Goal: Information Seeking & Learning: Learn about a topic

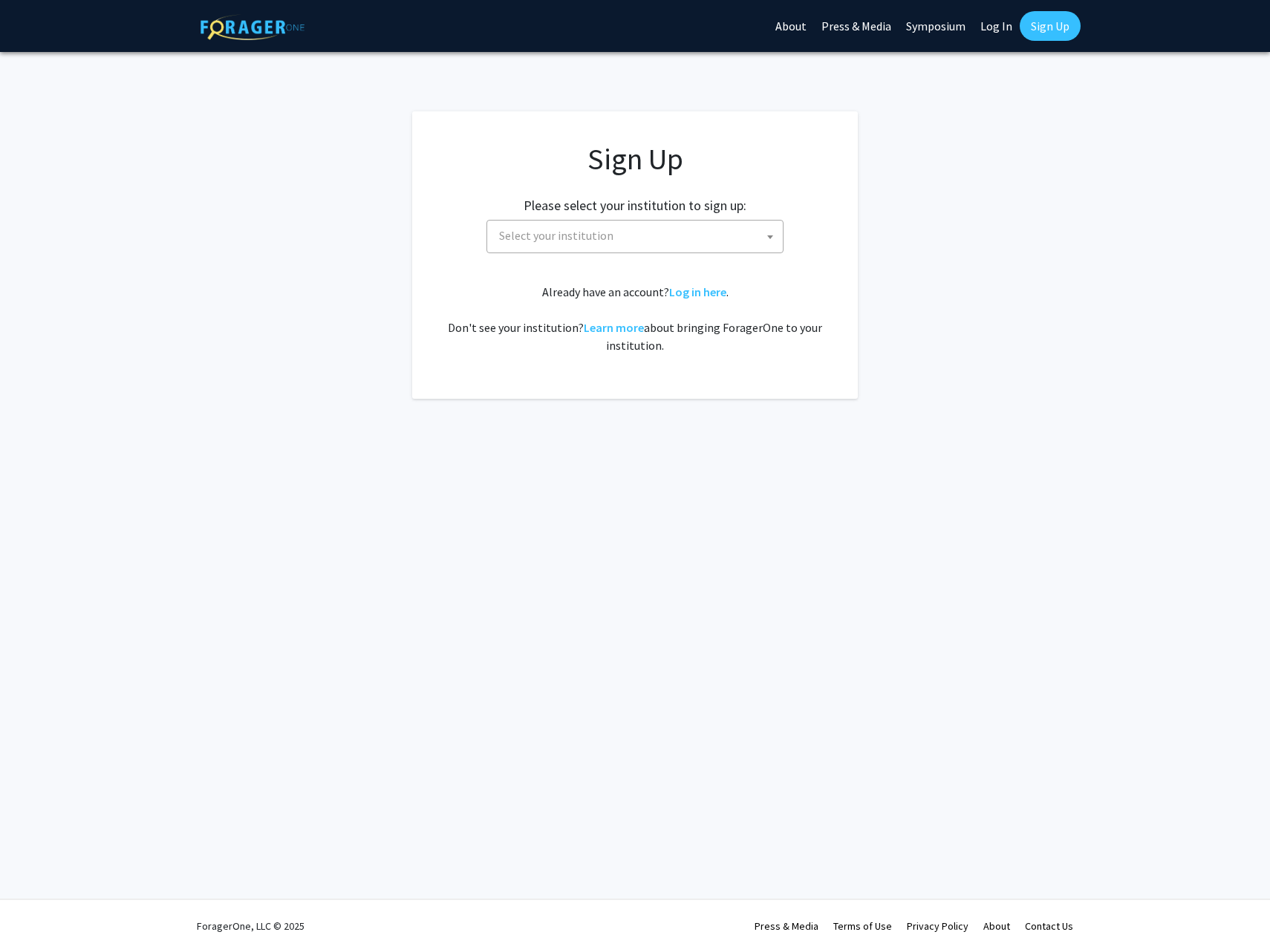
click at [624, 227] on span "Select your institution" at bounding box center [638, 235] width 289 height 30
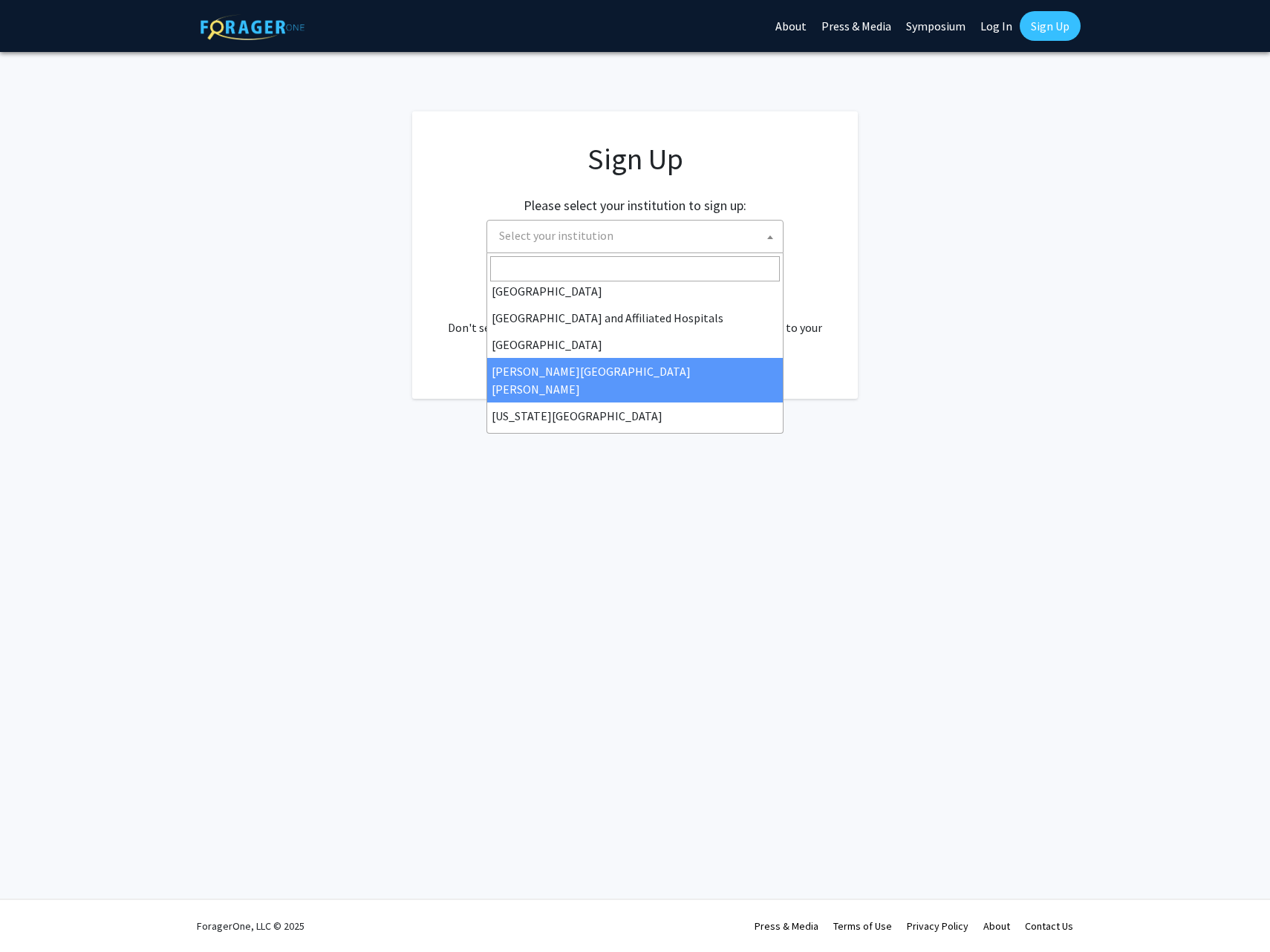
scroll to position [222, 0]
select select "1"
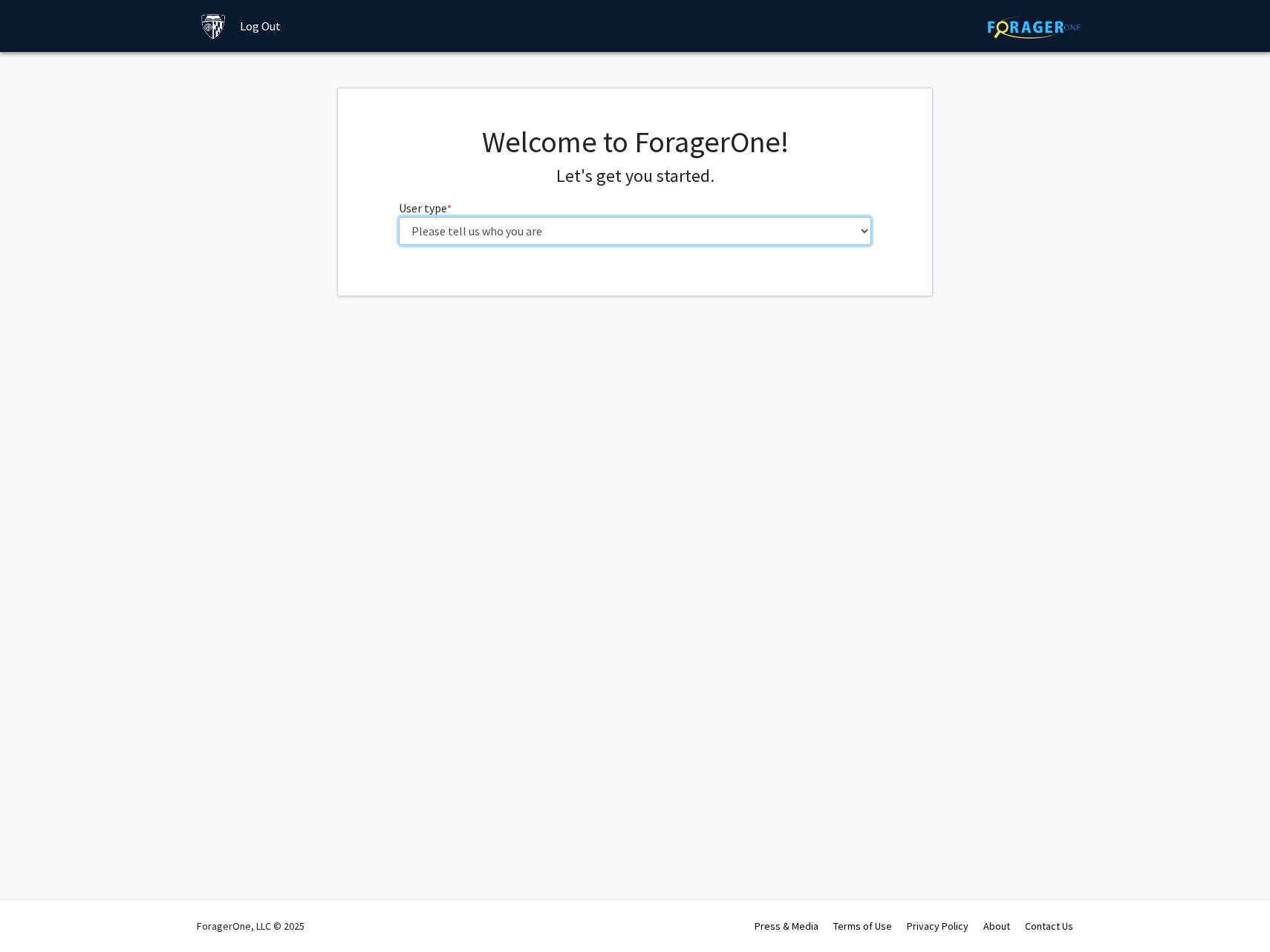
click at [496, 234] on select "Please tell us who you are Undergraduate Student Master's Student Doctoral Cand…" at bounding box center [635, 231] width 473 height 28
select select "2: masters"
click at [399, 216] on select "Please tell us who you are Undergraduate Student Master's Student Doctoral Cand…" at bounding box center [635, 231] width 473 height 28
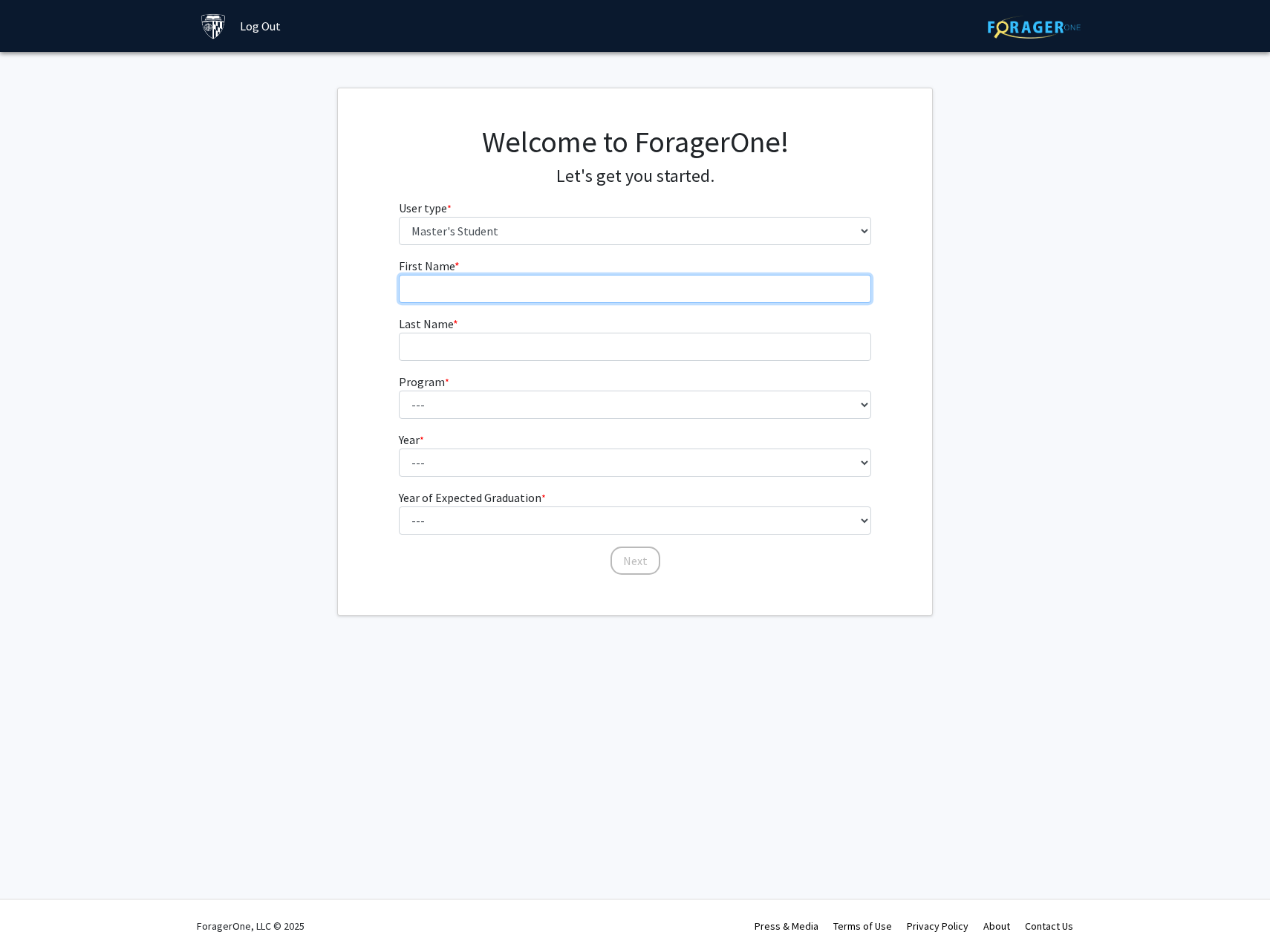
click at [522, 276] on input "First Name * required" at bounding box center [635, 289] width 473 height 28
type input "[PERSON_NAME]"
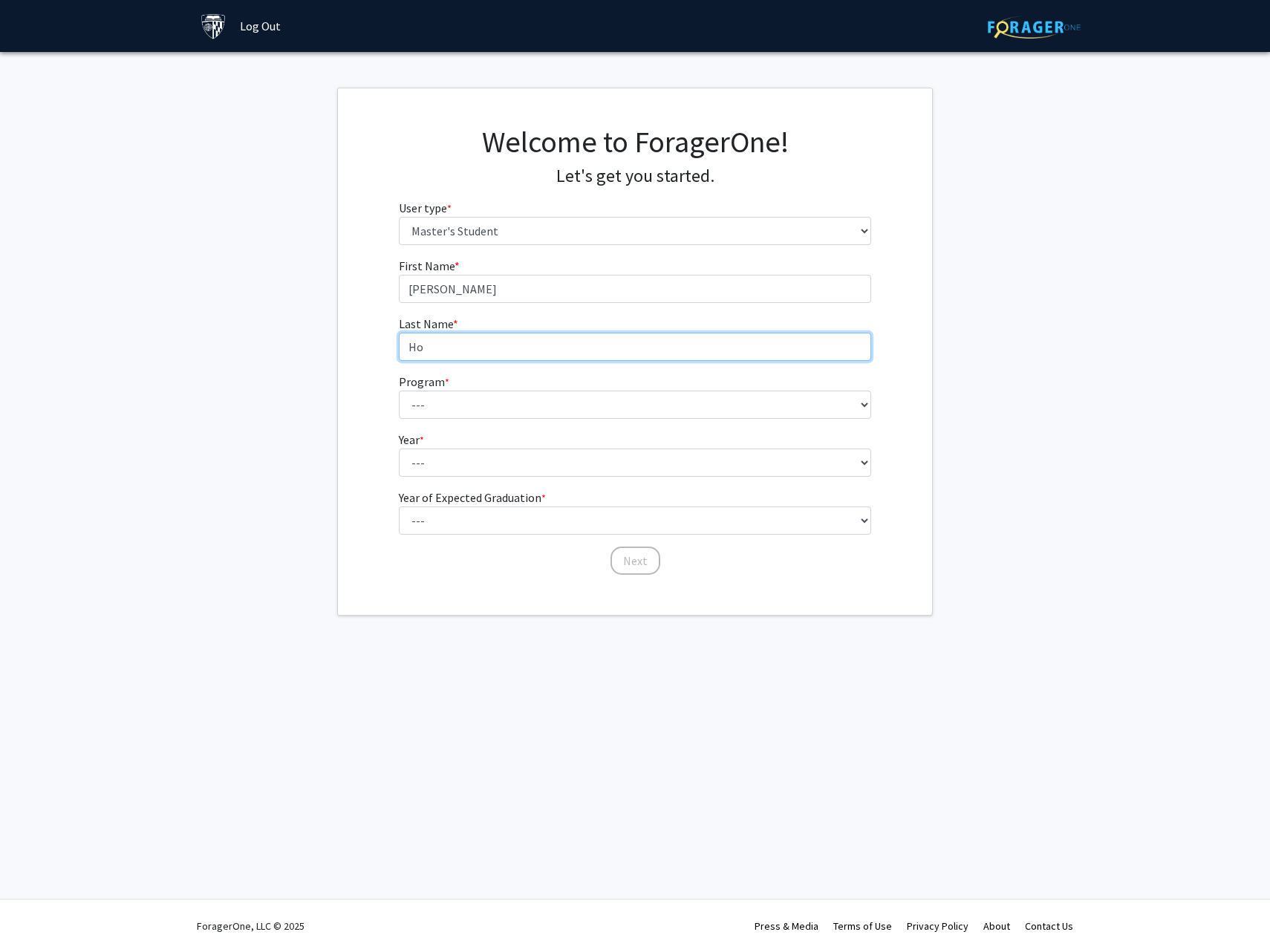
type input "Ho"
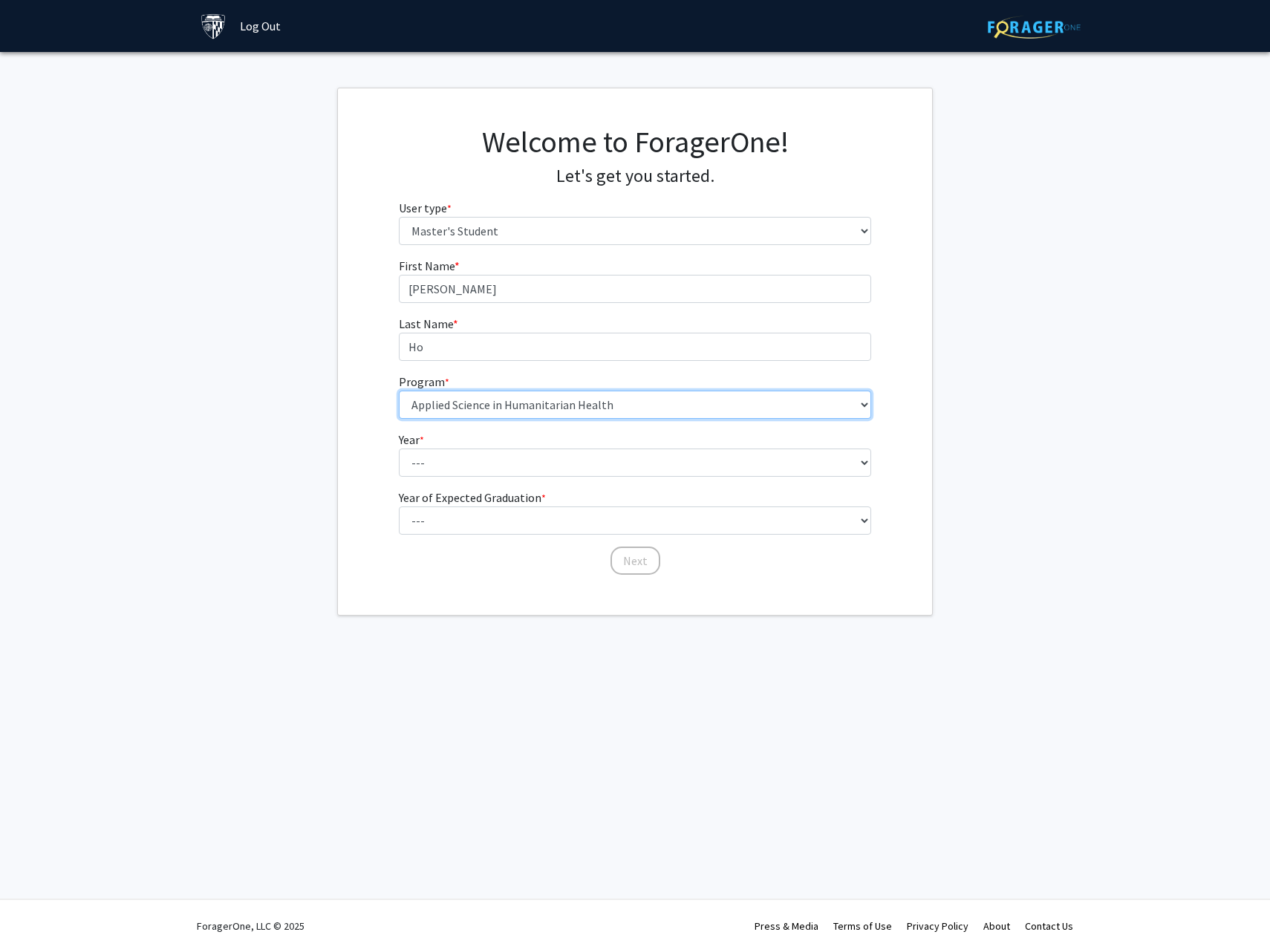
click at [590, 398] on select "--- Anatomy Education Applied and Computational Mathematics Applied Biomedical …" at bounding box center [635, 405] width 473 height 28
select select "29: 19"
click at [399, 390] on select "--- Anatomy Education Applied and Computational Mathematics Applied Biomedical …" at bounding box center [635, 405] width 473 height 28
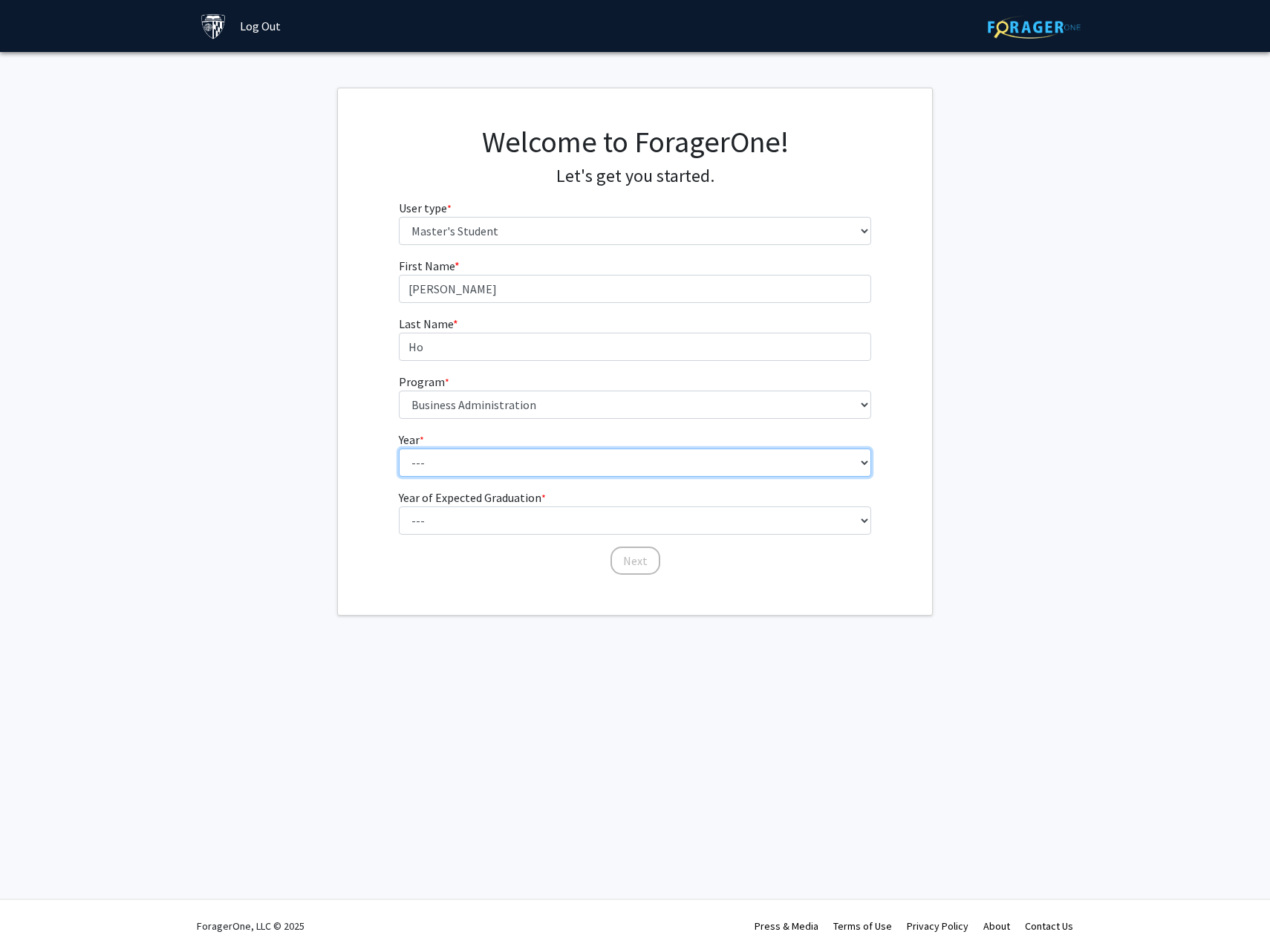
click at [557, 452] on select "--- First Year Second Year" at bounding box center [635, 463] width 473 height 28
select select "1: first_year"
click at [399, 448] on select "--- First Year Second Year" at bounding box center [635, 463] width 473 height 28
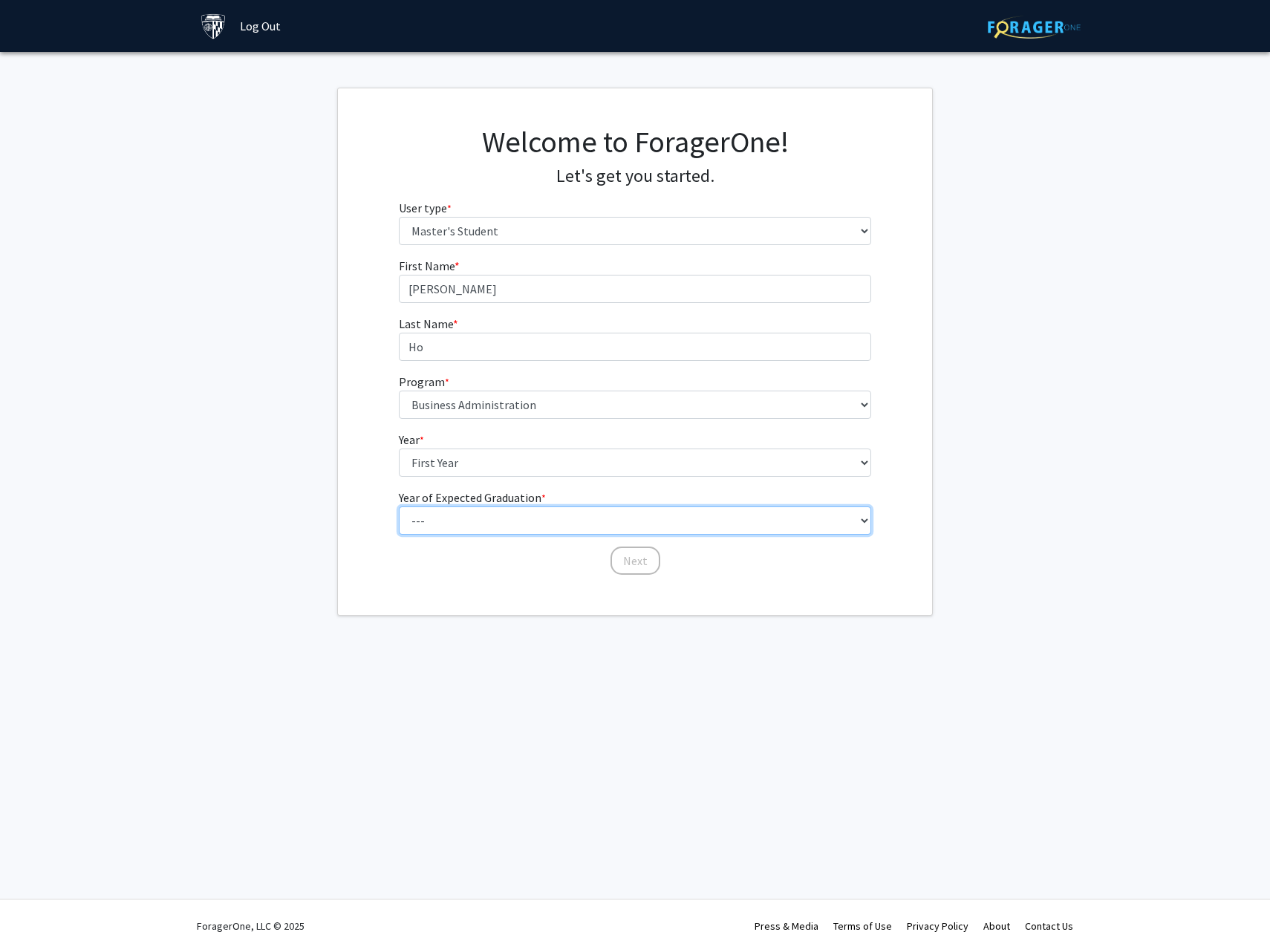
click at [516, 527] on select "--- 2025 2026 2027 2028 2029 2030 2031 2032 2033 2034" at bounding box center [635, 521] width 473 height 28
select select "6: 2030"
click at [399, 506] on select "--- 2025 2026 2027 2028 2029 2030 2031 2032 2033 2034" at bounding box center [635, 521] width 473 height 28
click at [624, 563] on button "Next" at bounding box center [635, 561] width 50 height 28
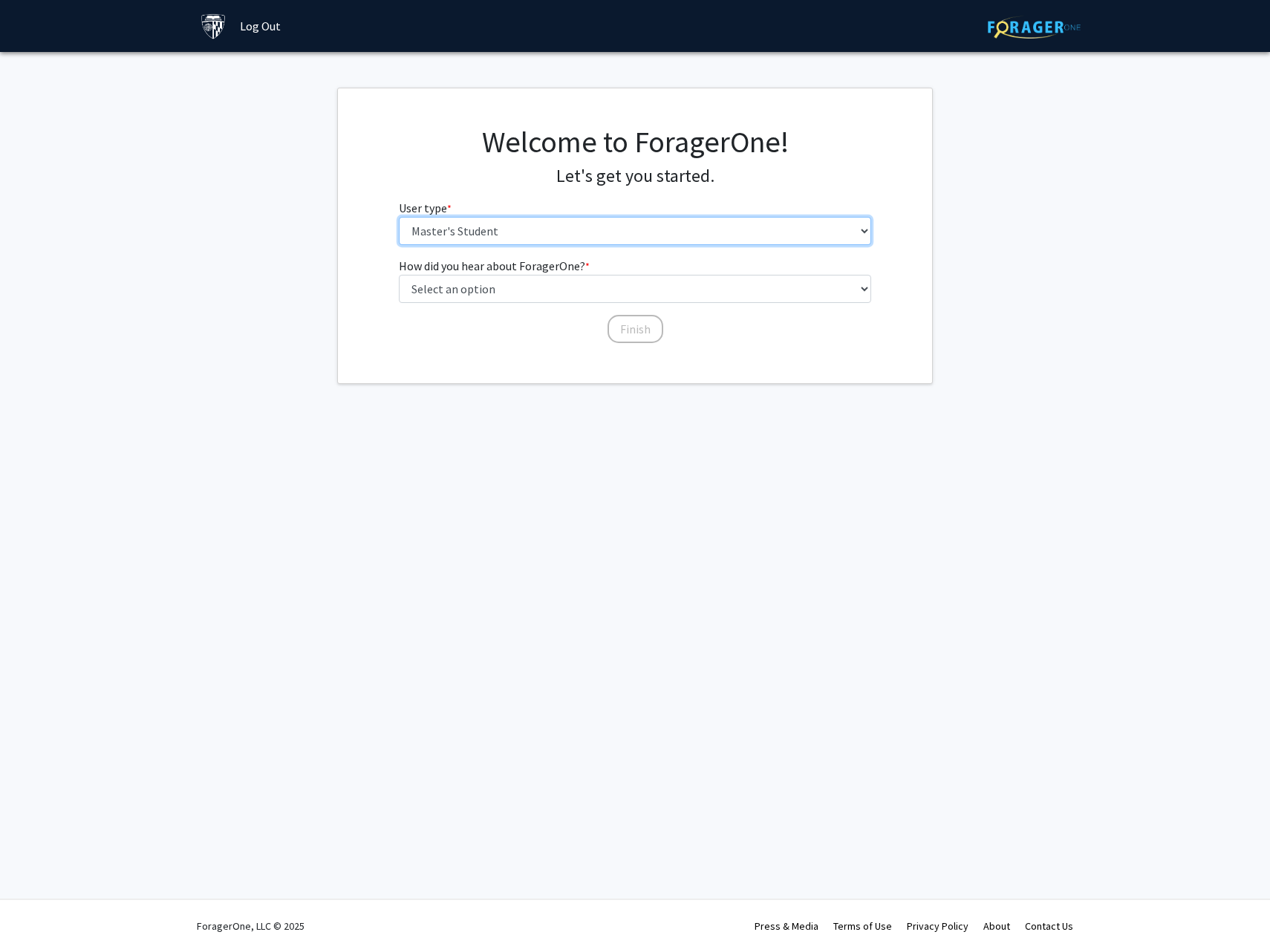
click at [469, 228] on select "Please tell us who you are Undergraduate Student Master's Student Doctoral Cand…" at bounding box center [635, 231] width 473 height 28
drag, startPoint x: 469, startPoint y: 228, endPoint x: 476, endPoint y: 237, distance: 11.4
click at [469, 228] on select "Please tell us who you are Undergraduate Student Master's Student Doctoral Cand…" at bounding box center [635, 231] width 473 height 28
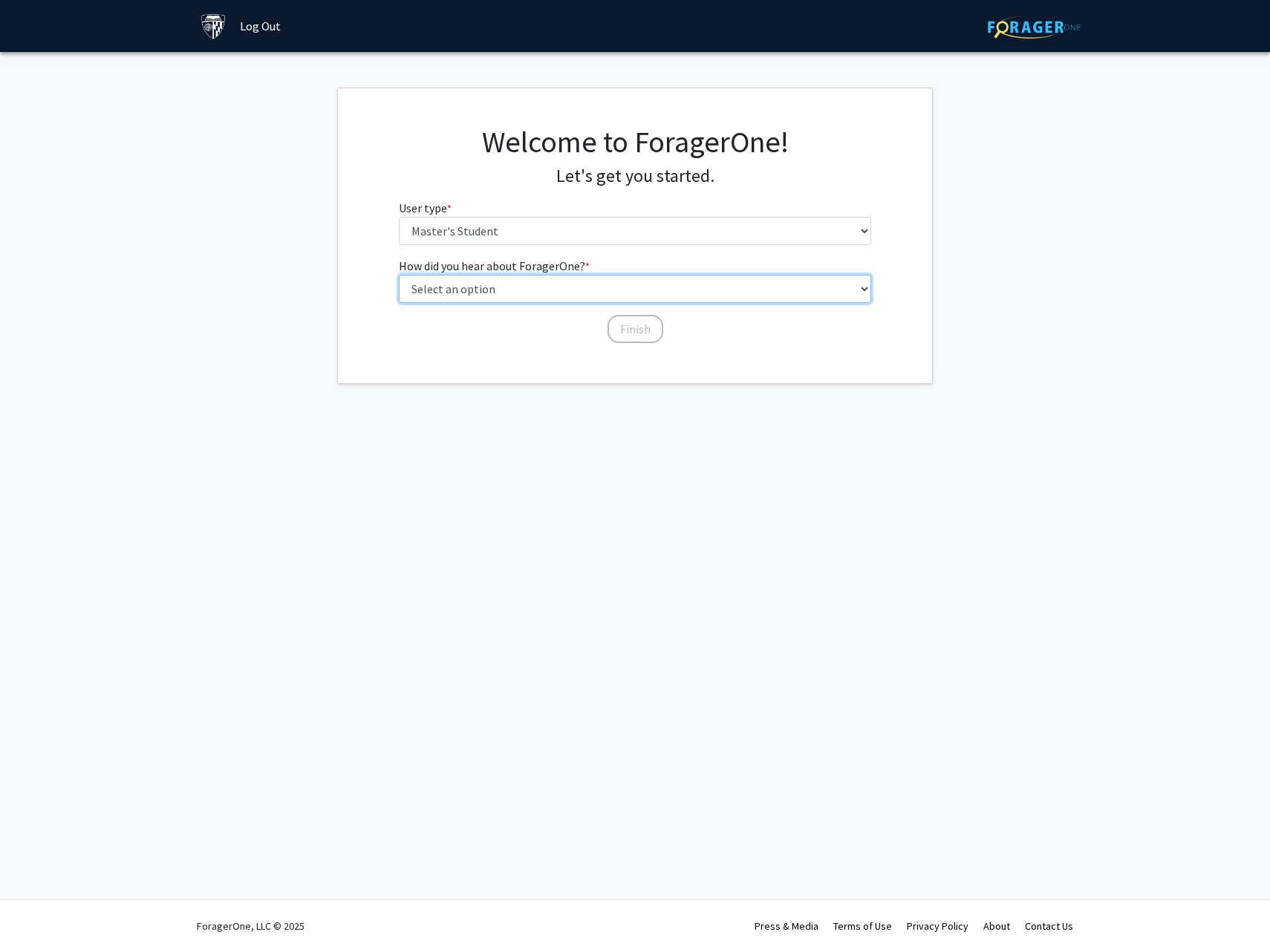
click at [482, 281] on select "Select an option Peer/student recommendation Faculty/staff recommendation Unive…" at bounding box center [635, 289] width 473 height 28
select select "3: university_website"
click at [399, 274] on select "Select an option Peer/student recommendation Faculty/staff recommendation Unive…" at bounding box center [635, 289] width 473 height 28
click at [619, 327] on button "Finish" at bounding box center [635, 329] width 56 height 28
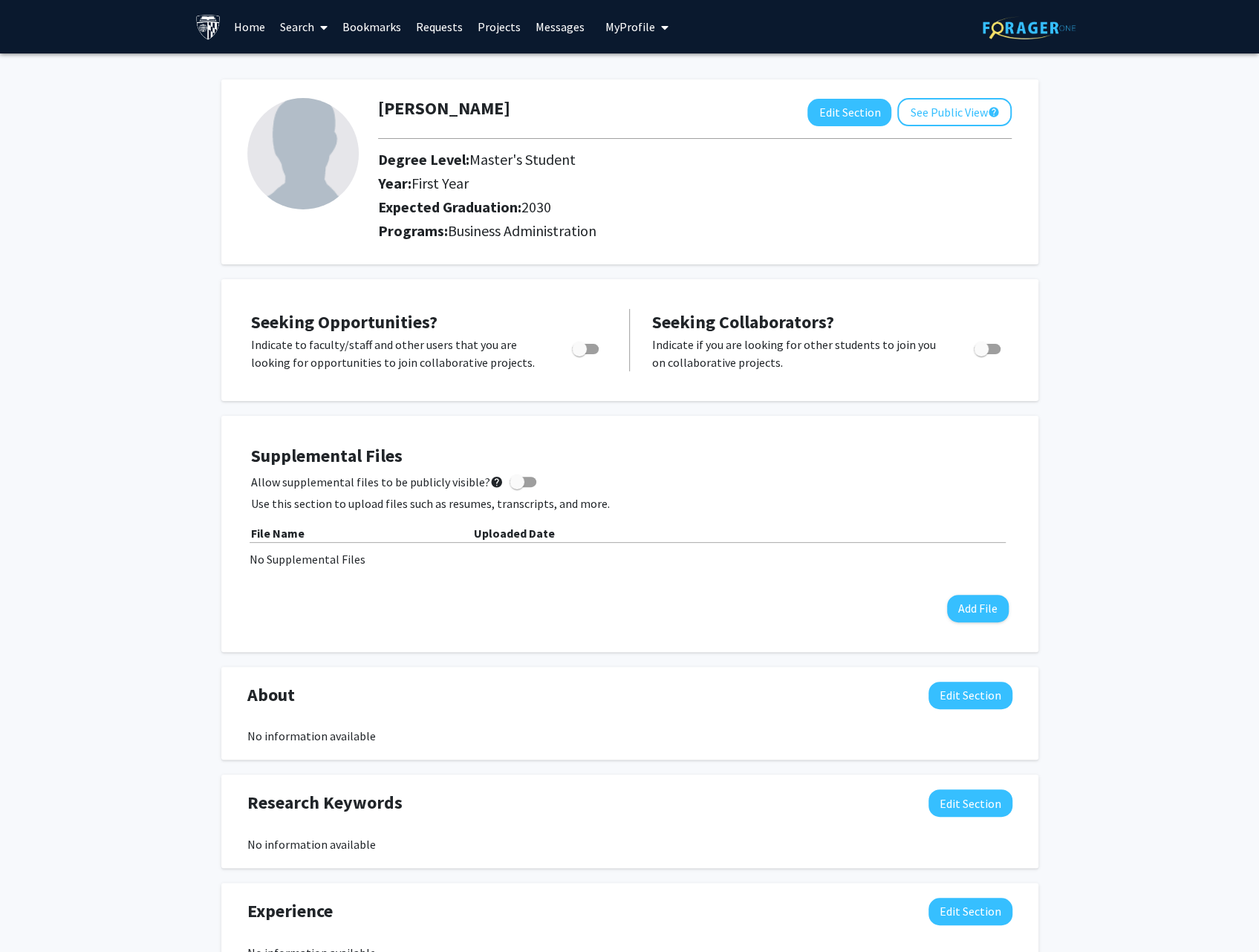
click at [448, 27] on link "Requests" at bounding box center [439, 27] width 62 height 52
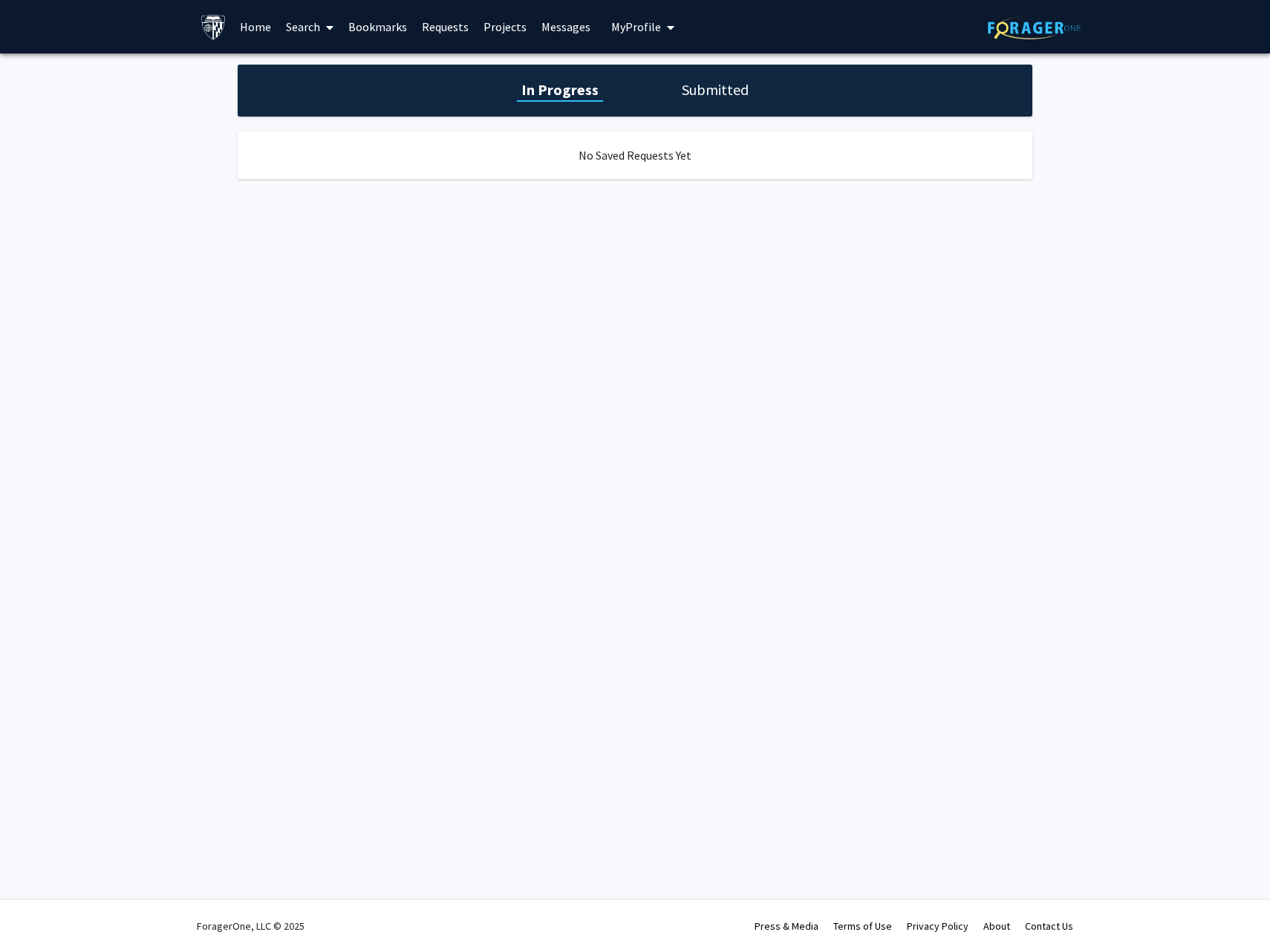
click at [708, 87] on h1 "Submitted" at bounding box center [715, 90] width 76 height 21
click at [598, 89] on div "In Progress Submitted" at bounding box center [635, 91] width 795 height 52
click at [331, 32] on icon at bounding box center [330, 28] width 7 height 12
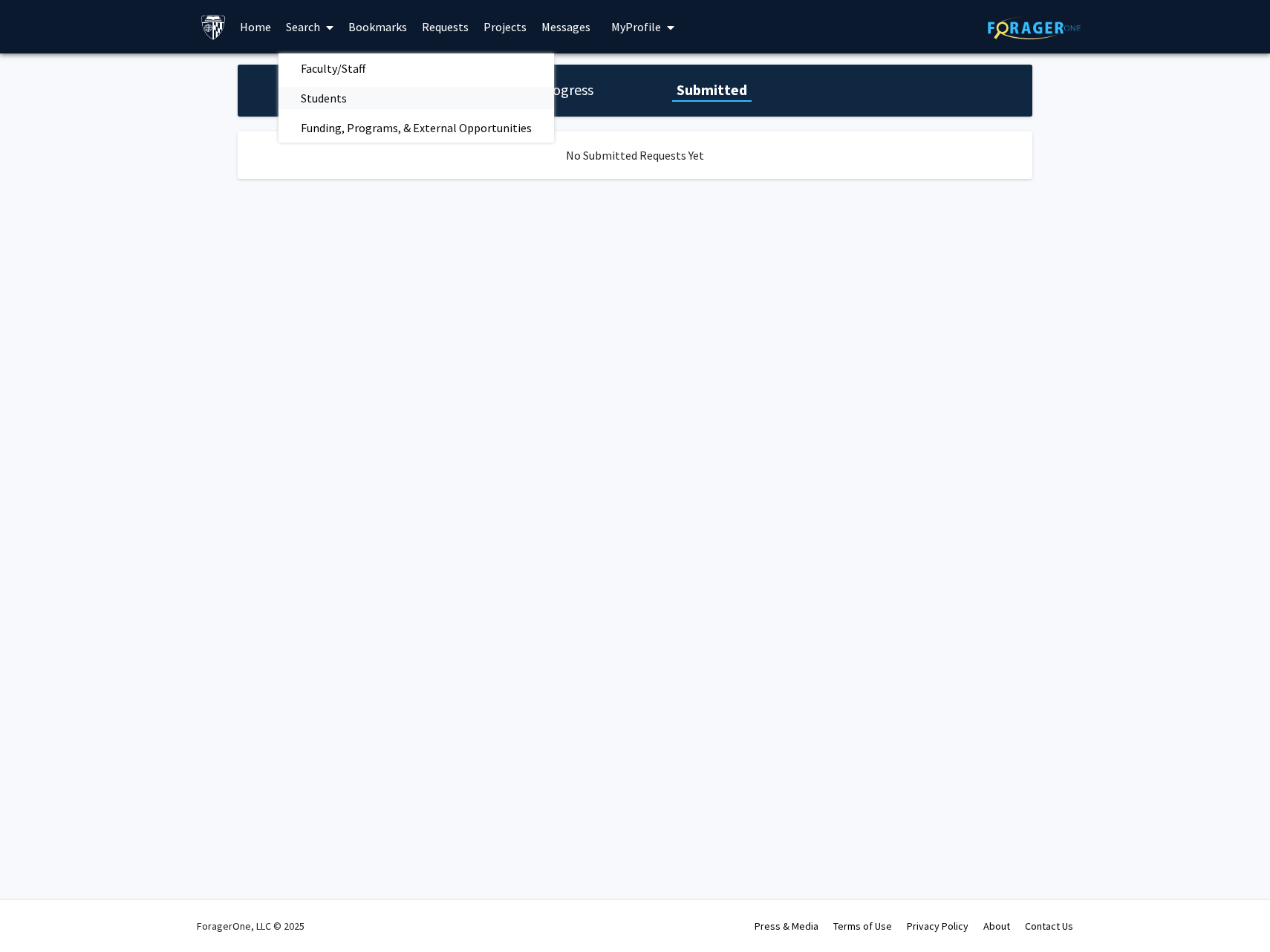
click at [331, 103] on span "Students" at bounding box center [324, 98] width 91 height 30
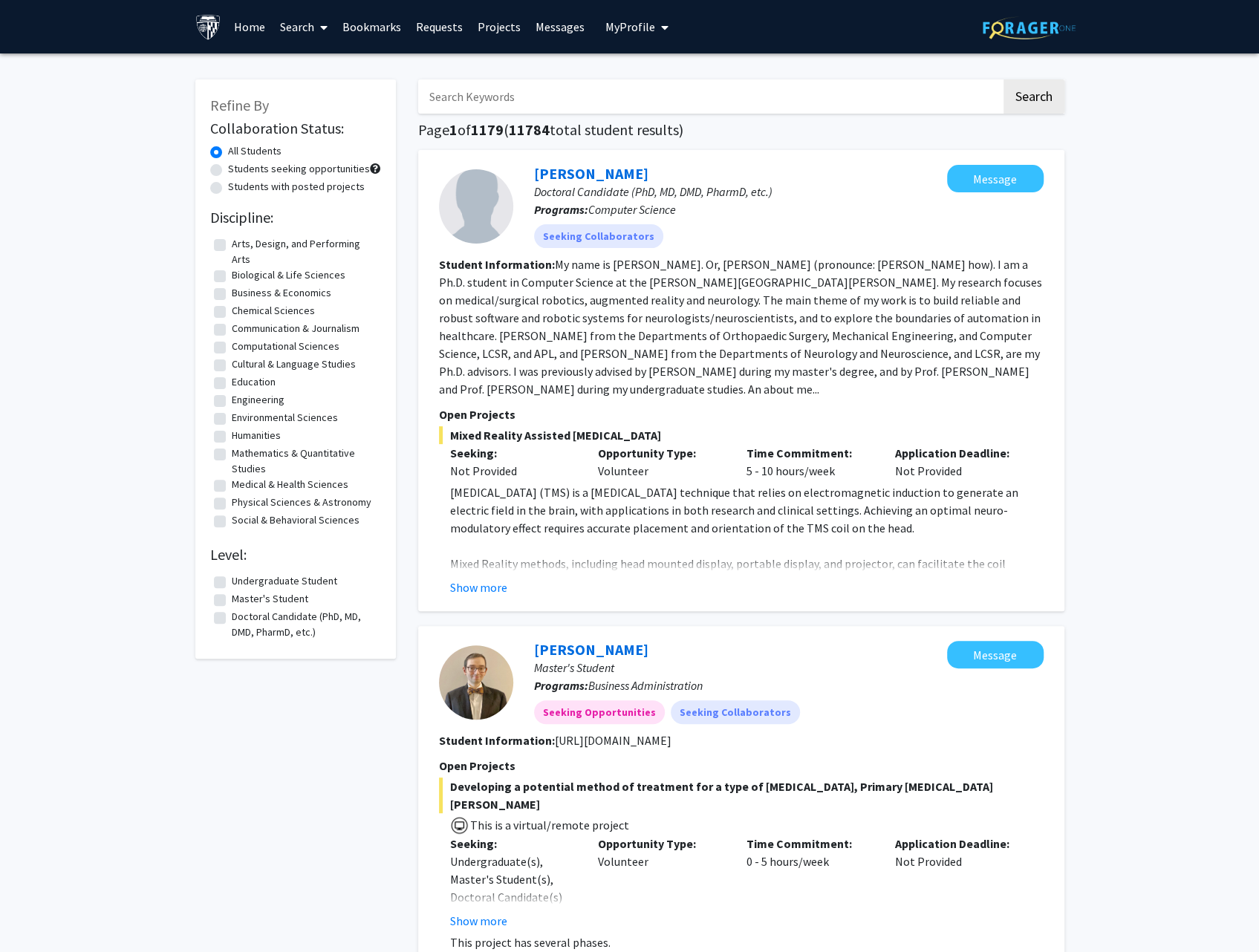
click at [231, 333] on label "Communication & Journalism" at bounding box center [295, 328] width 128 height 16
click at [231, 330] on input "Communication & Journalism" at bounding box center [236, 325] width 10 height 10
checkbox input "true"
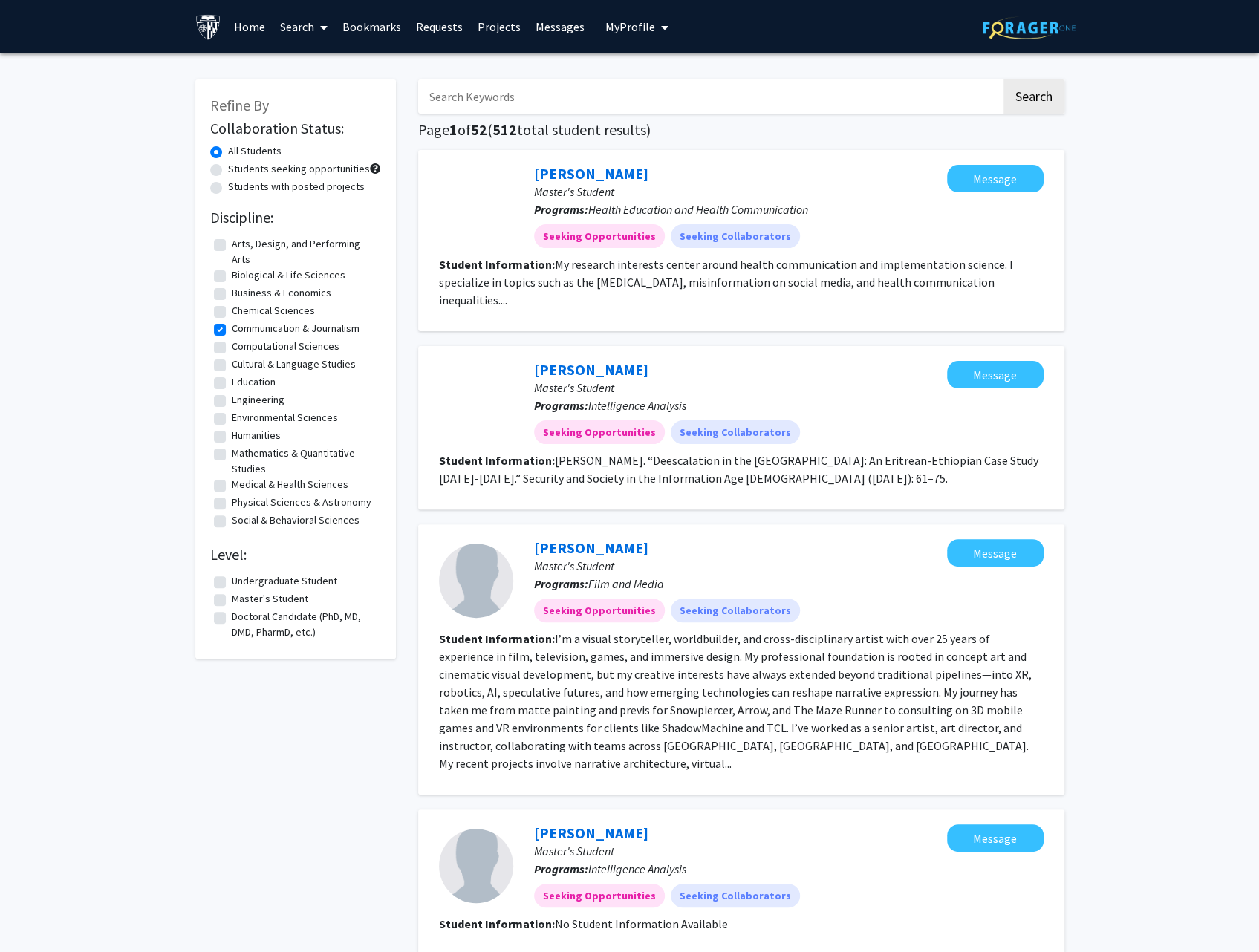
click at [231, 401] on label "Engineering" at bounding box center [257, 399] width 53 height 16
click at [231, 401] on input "Engineering" at bounding box center [236, 396] width 10 height 10
checkbox input "true"
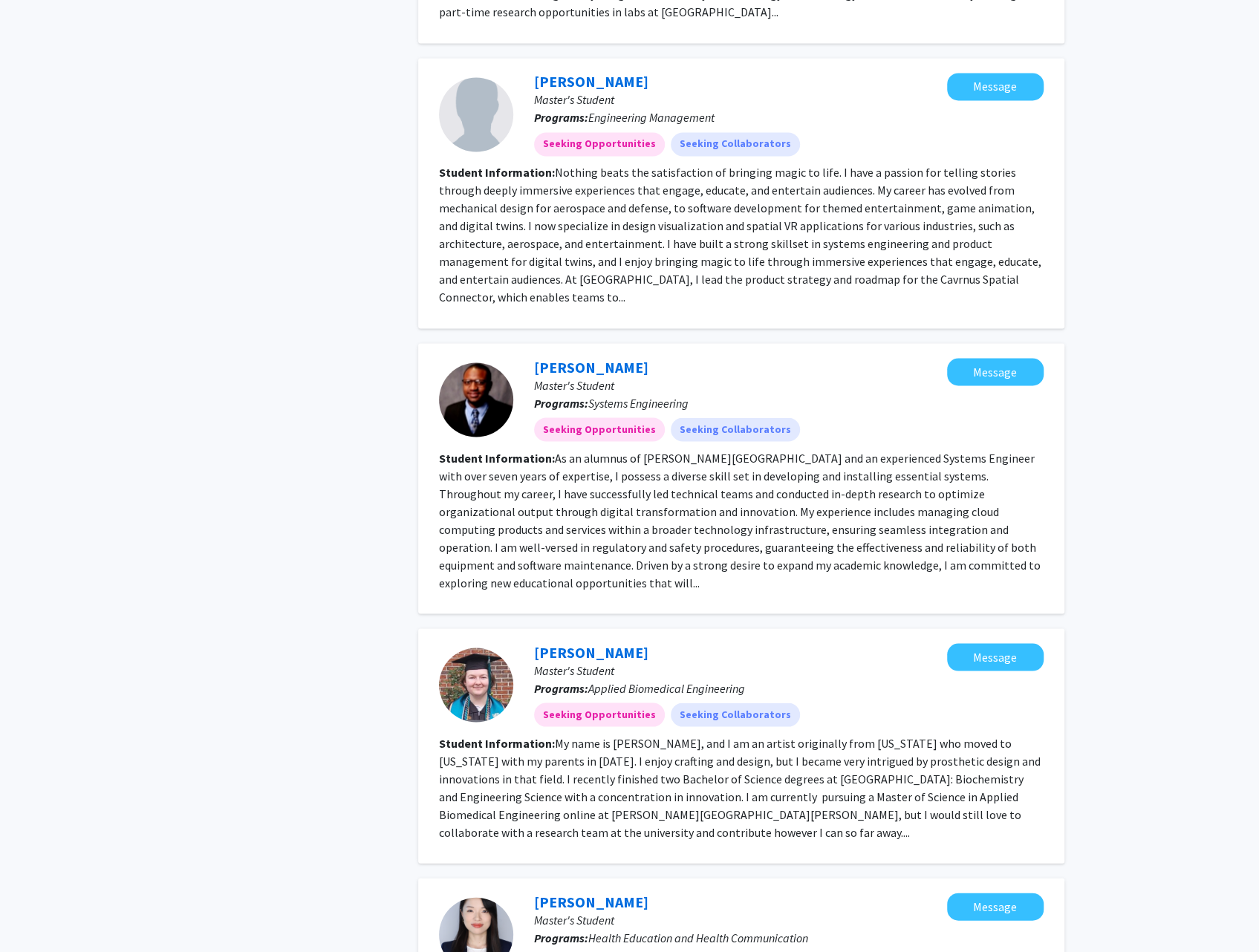
scroll to position [1633, 0]
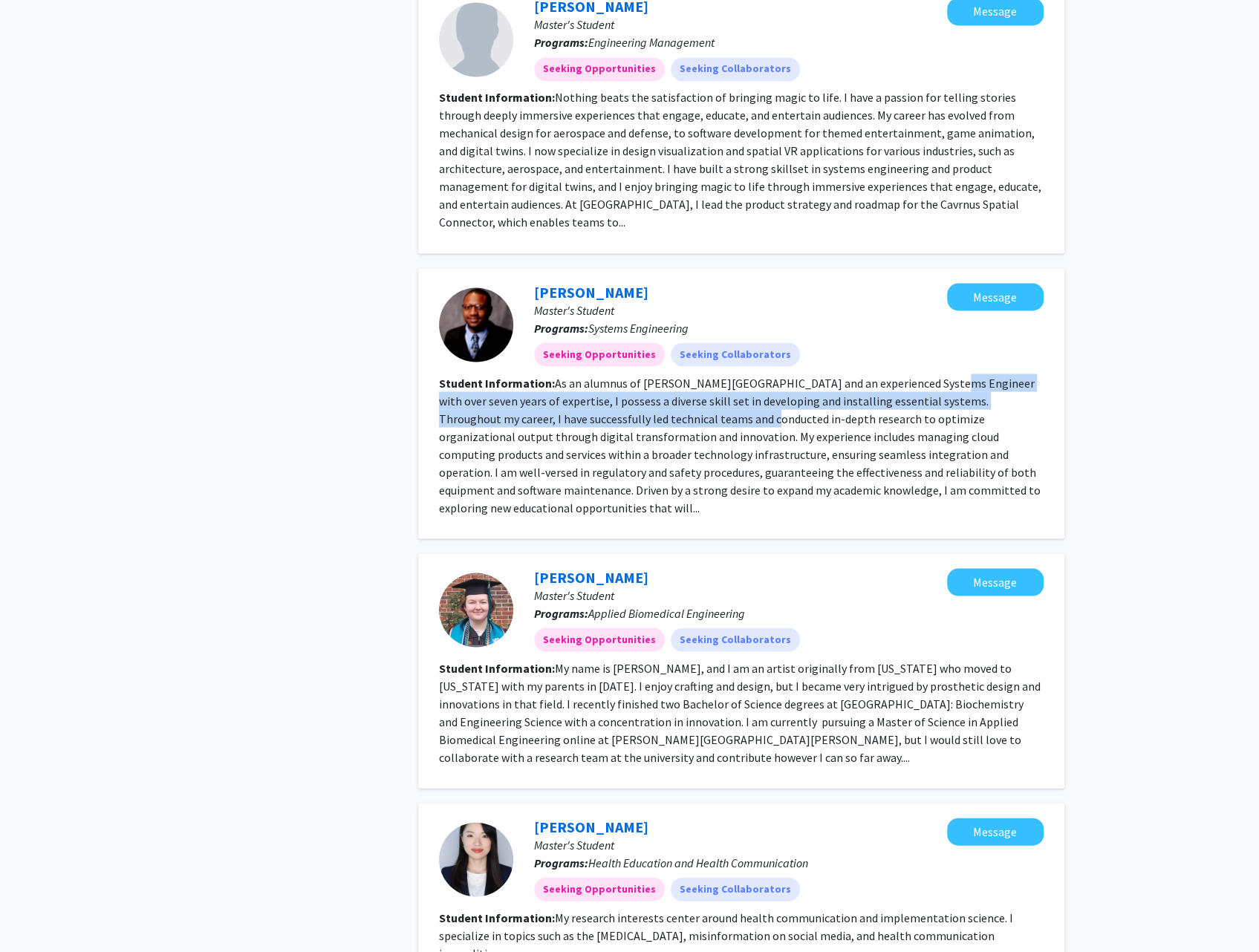
drag, startPoint x: 923, startPoint y: 333, endPoint x: 662, endPoint y: 369, distance: 263.5
click at [662, 375] on fg-read-more "As an alumnus of [PERSON_NAME][GEOGRAPHIC_DATA] and an experienced Systems Engi…" at bounding box center [740, 445] width 602 height 140
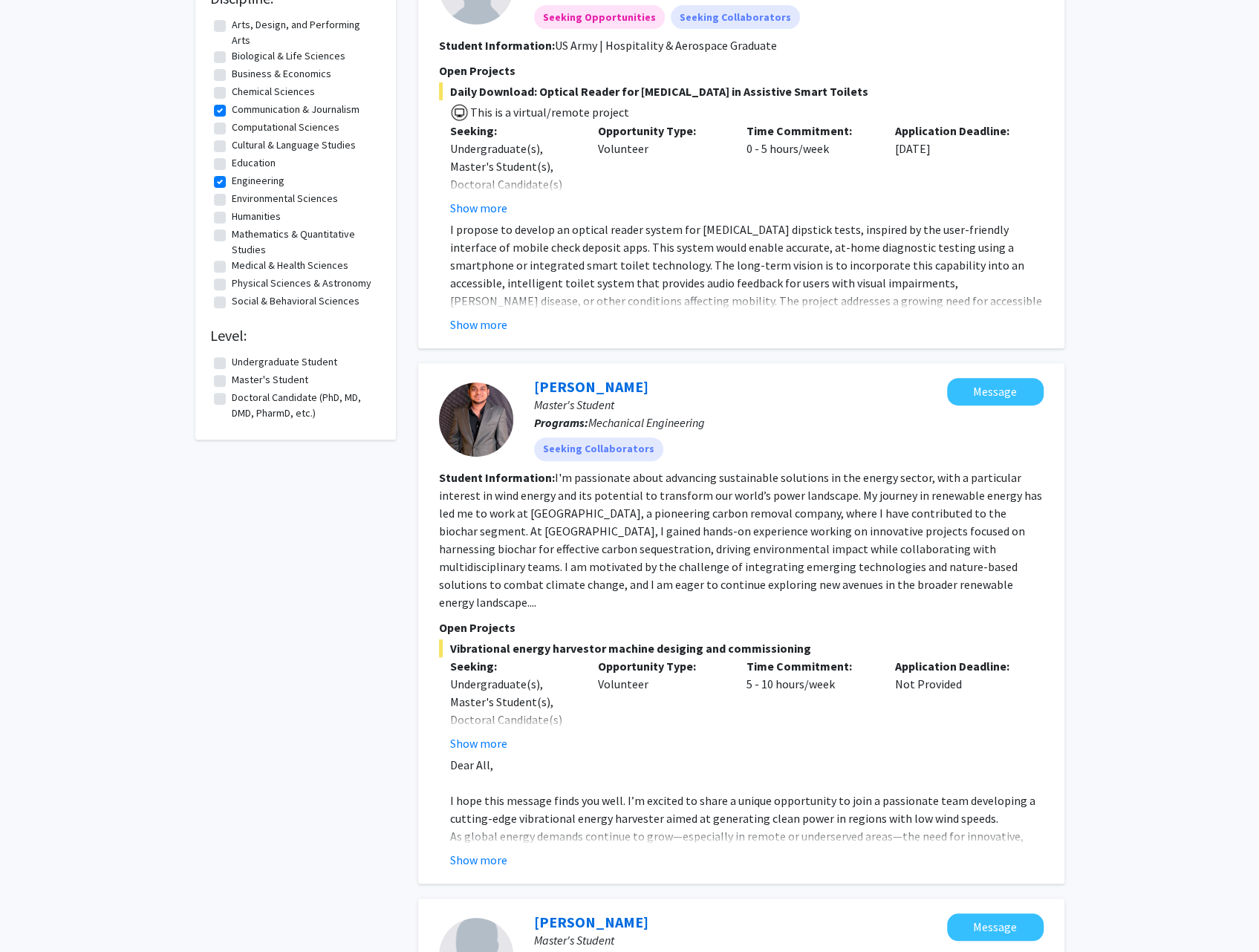
scroll to position [0, 0]
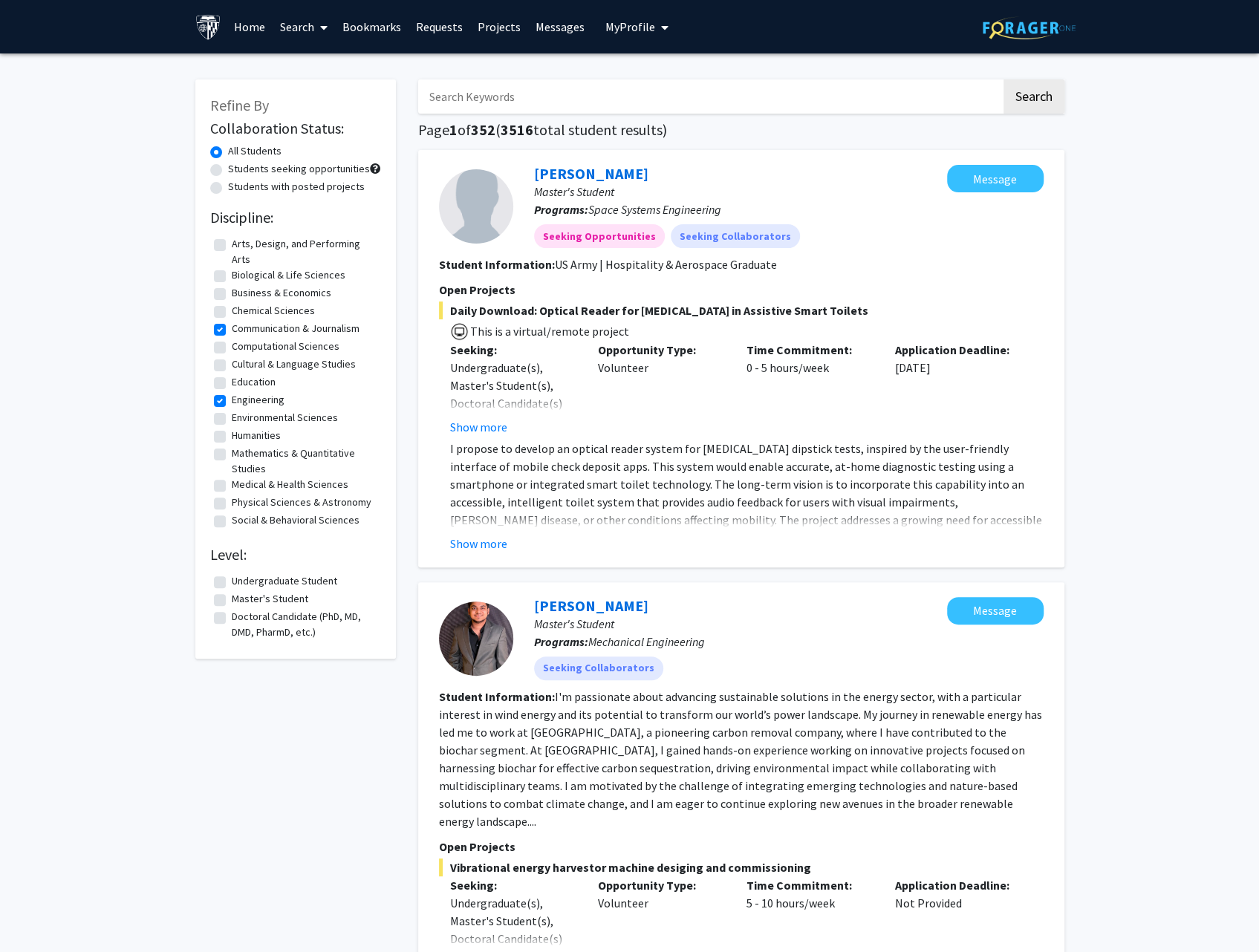
click at [225, 400] on fg-checkbox "Engineering Engineering" at bounding box center [295, 401] width 164 height 18
click at [231, 397] on label "Engineering" at bounding box center [257, 399] width 53 height 16
click at [231, 397] on input "Engineering" at bounding box center [236, 396] width 10 height 10
checkbox input "false"
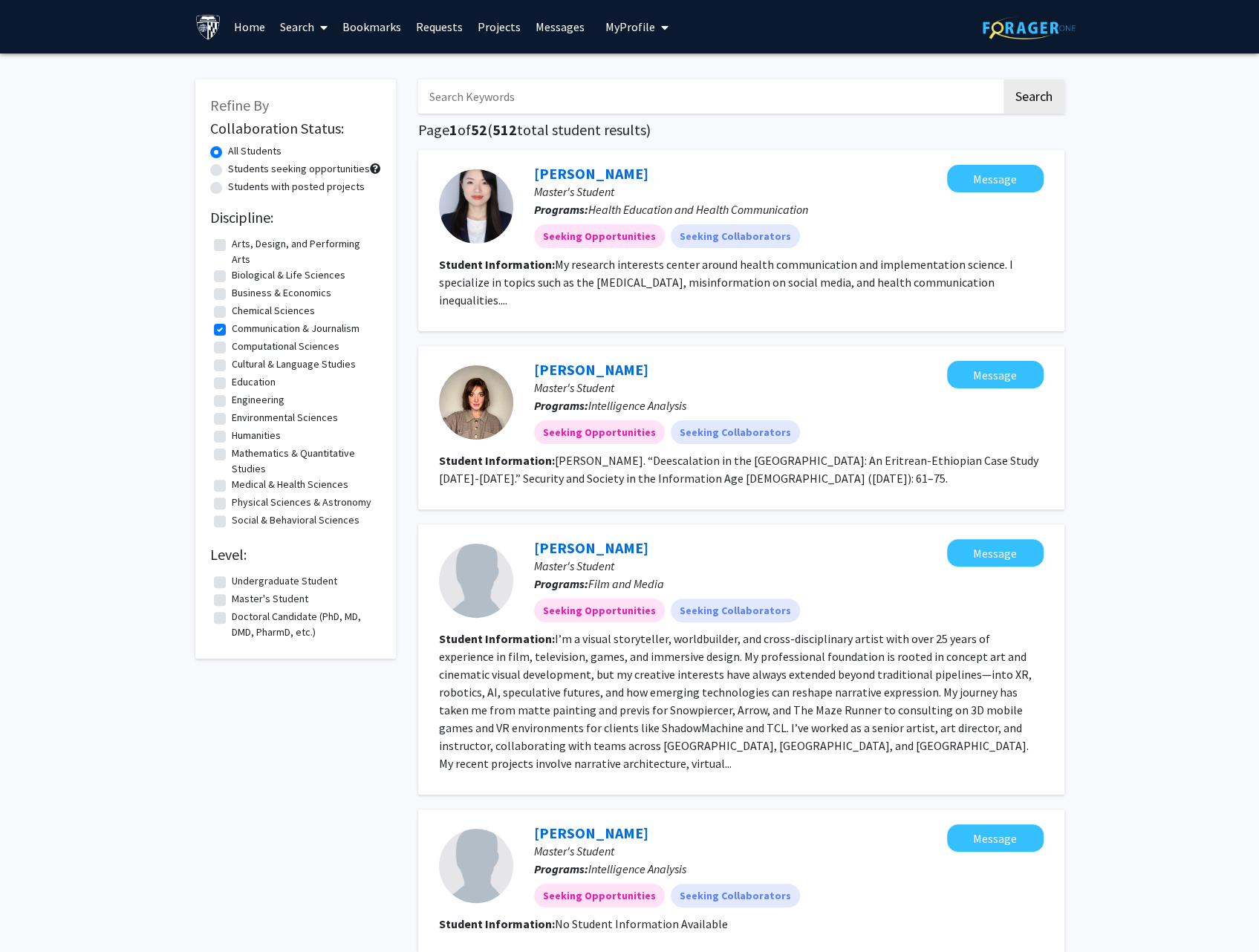
click at [231, 332] on label "Communication & Journalism" at bounding box center [295, 328] width 128 height 16
click at [231, 330] on input "Communication & Journalism" at bounding box center [236, 325] width 10 height 10
checkbox input "false"
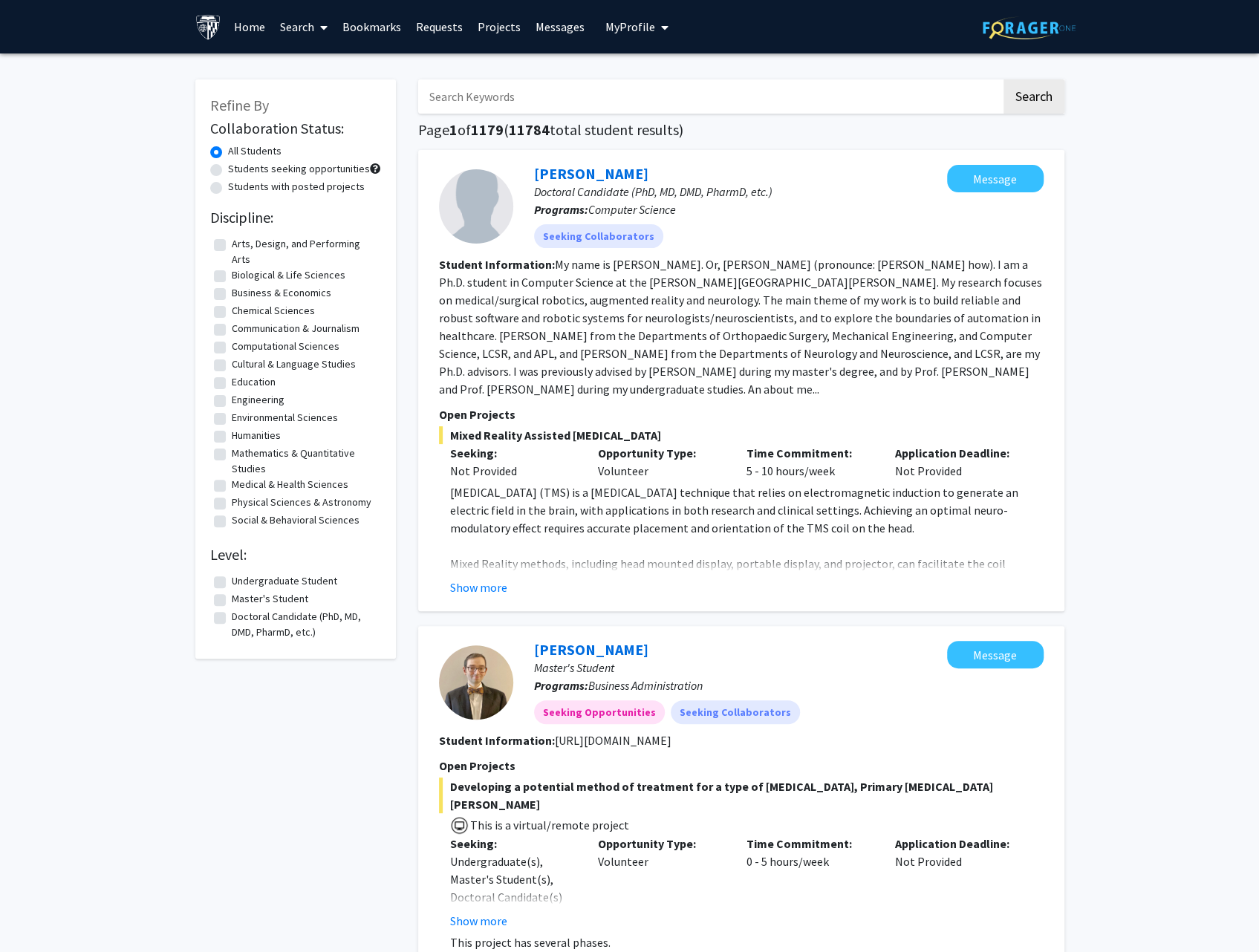
click at [298, 30] on link "Search" at bounding box center [304, 27] width 63 height 52
click at [344, 138] on span "Funding, Programs, & External Opportunities" at bounding box center [410, 128] width 275 height 30
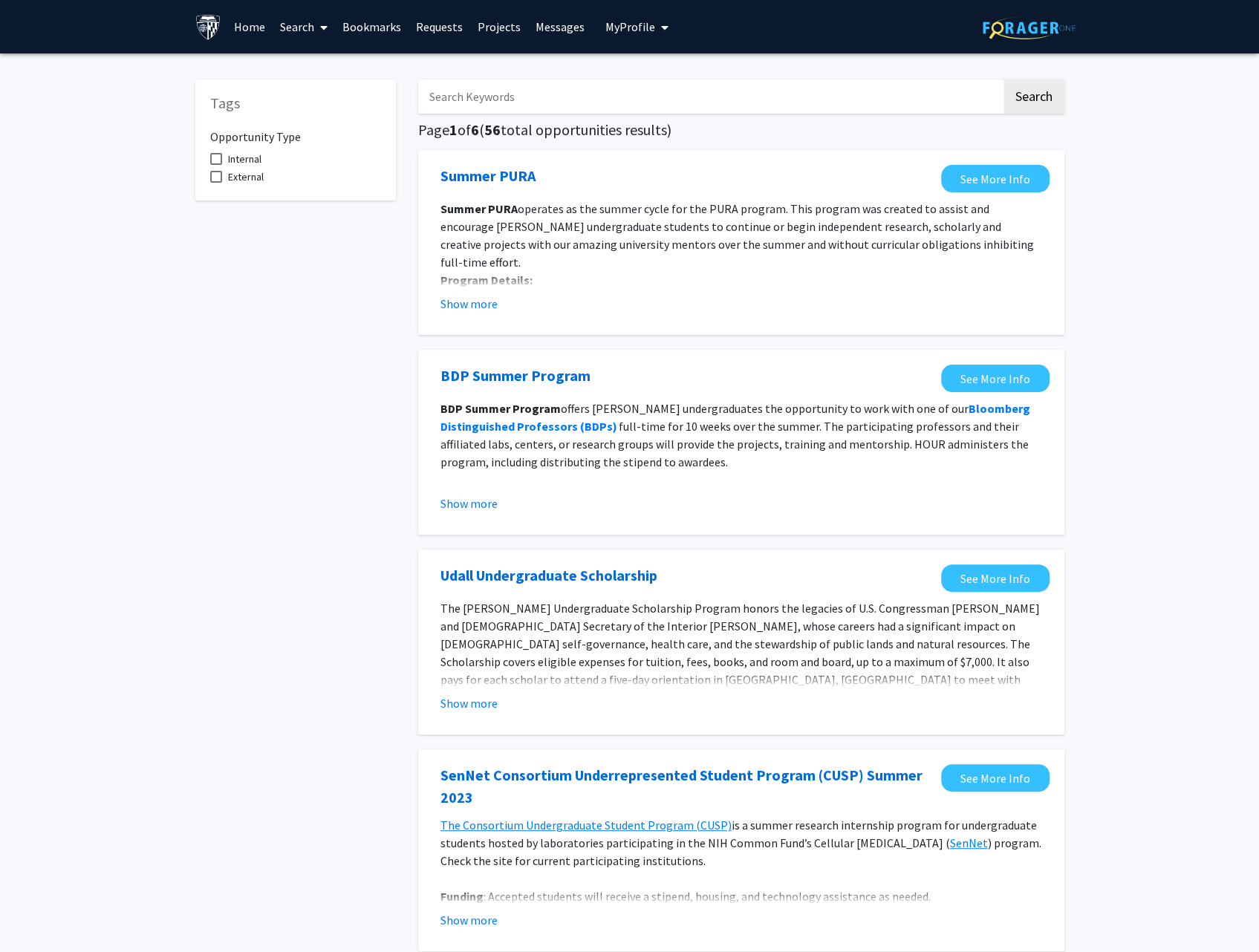
click at [212, 169] on label "External" at bounding box center [237, 177] width 54 height 18
click at [215, 183] on input "External" at bounding box center [215, 183] width 1 height 1
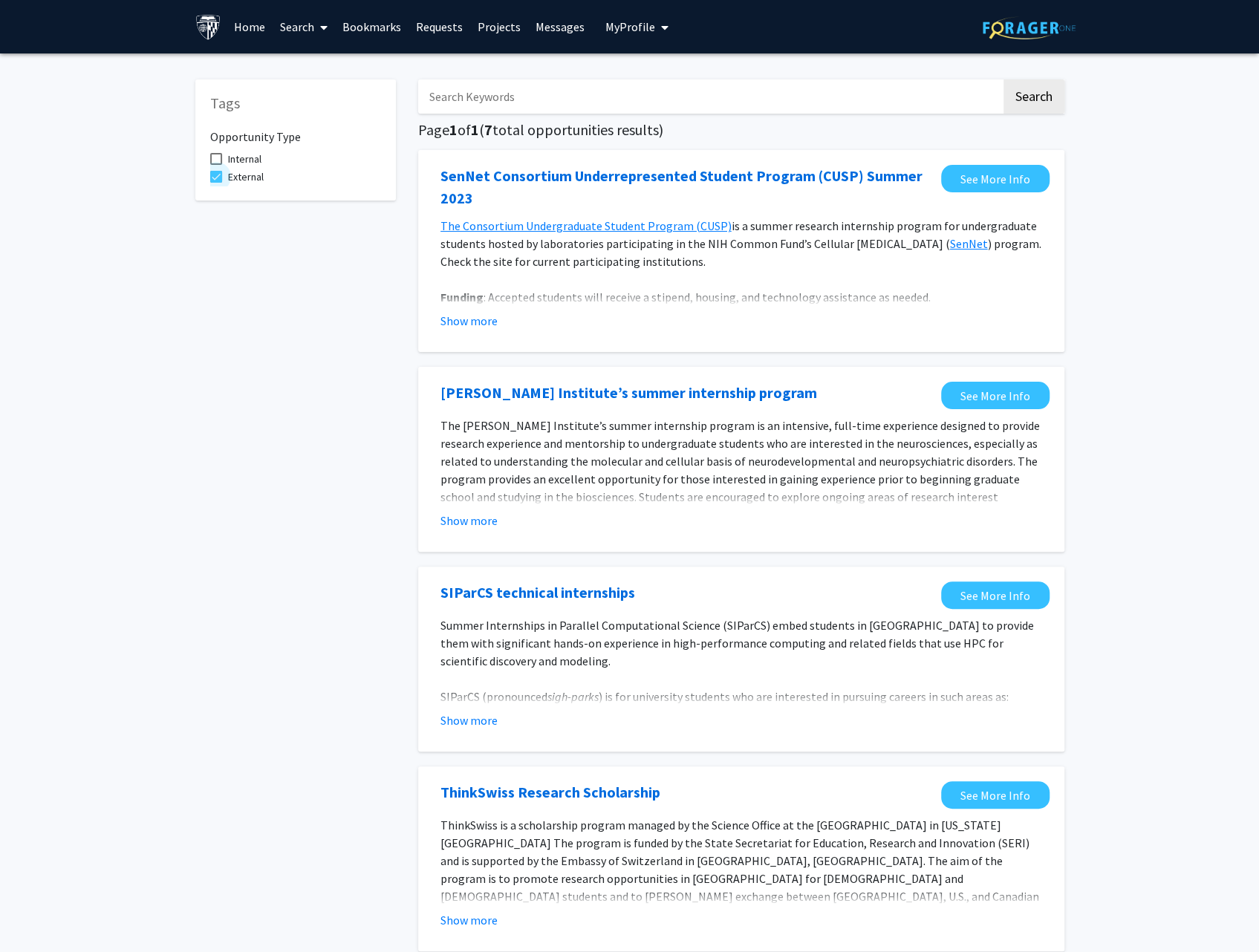
click at [214, 177] on span at bounding box center [216, 177] width 12 height 12
click at [215, 183] on input "External" at bounding box center [215, 183] width 1 height 1
checkbox input "false"
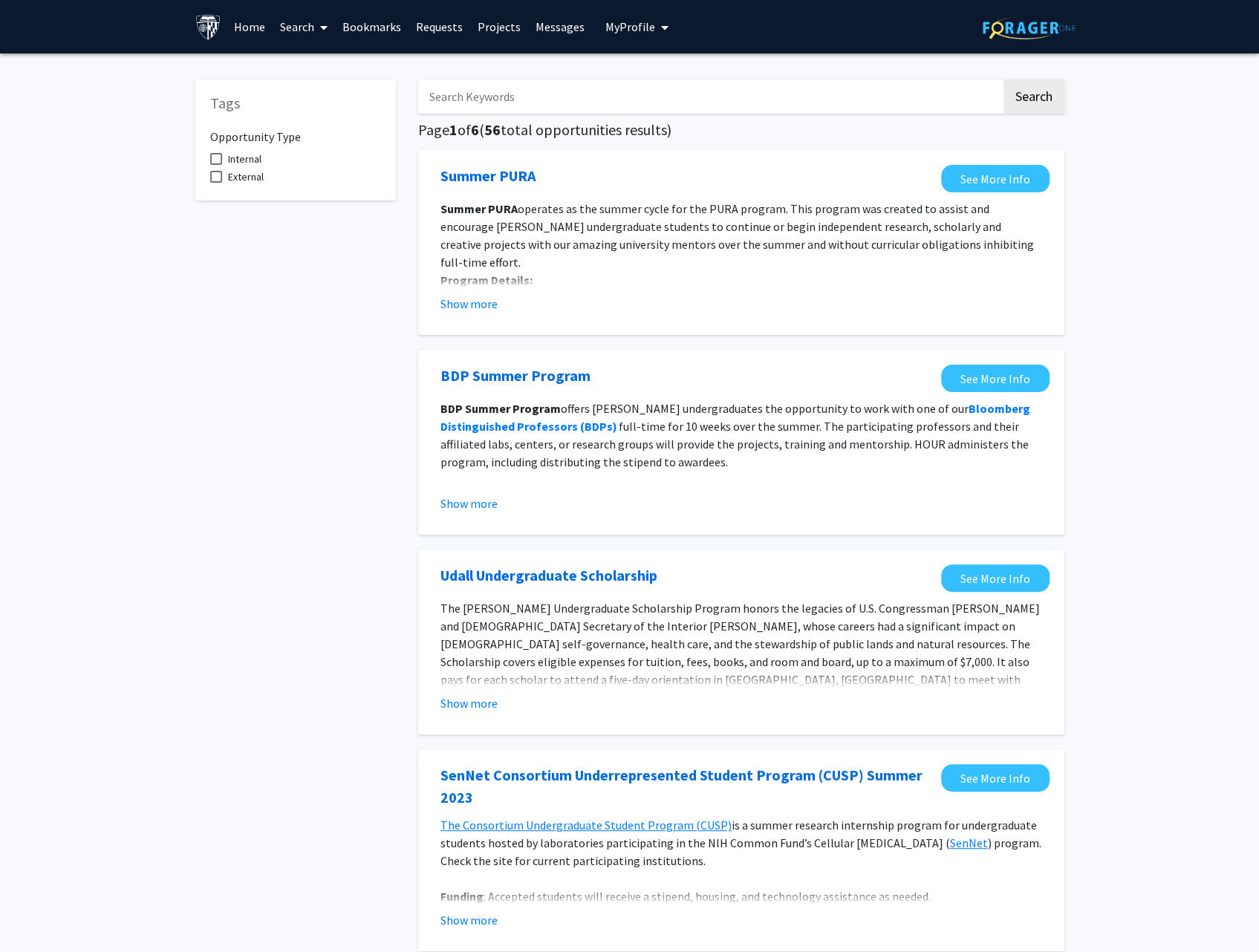
click at [212, 153] on span at bounding box center [216, 159] width 12 height 12
click at [215, 165] on input "Internal" at bounding box center [215, 165] width 1 height 1
checkbox input "true"
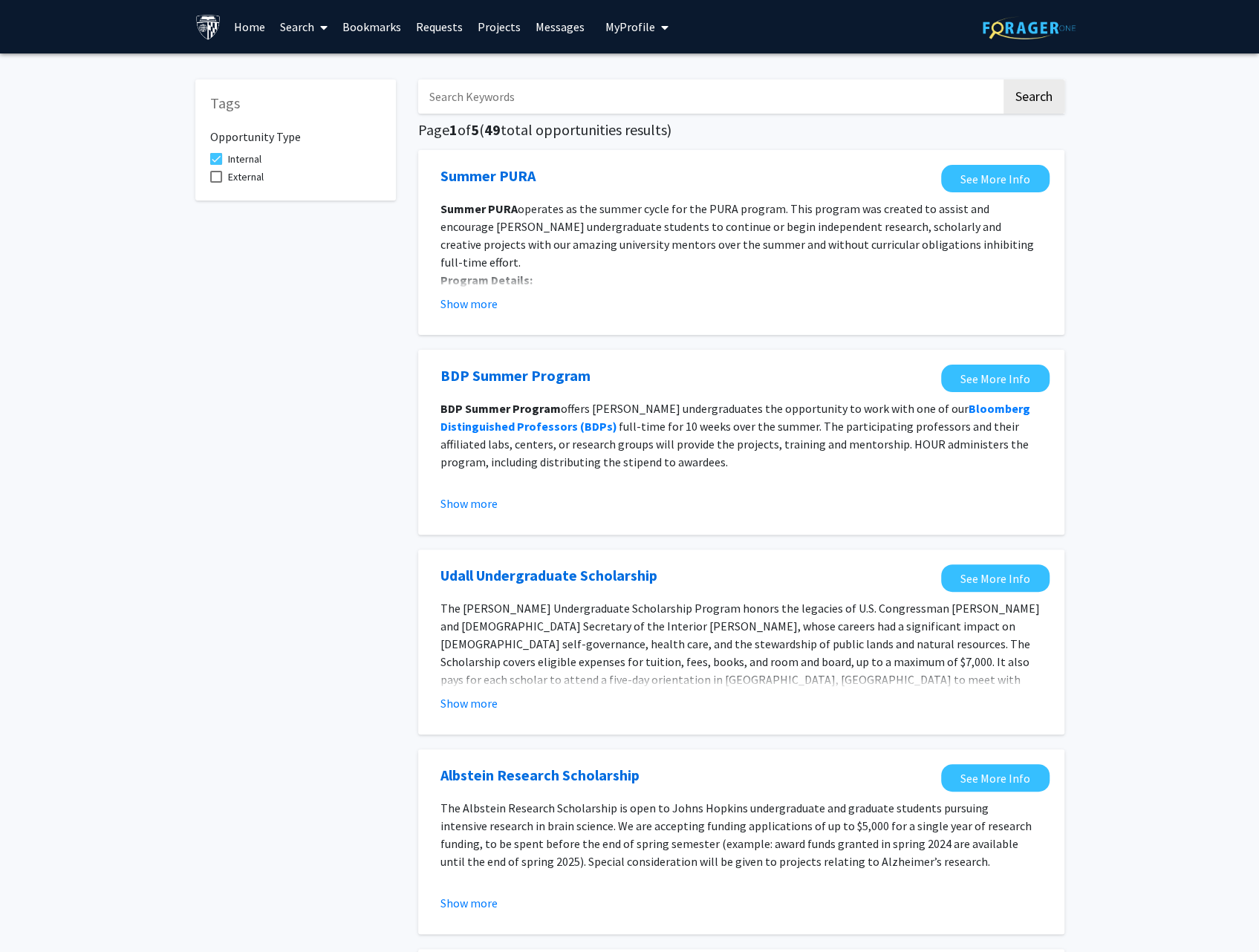
click at [292, 33] on link "Search" at bounding box center [304, 27] width 63 height 52
click at [352, 63] on span "Faculty/Staff" at bounding box center [327, 68] width 109 height 30
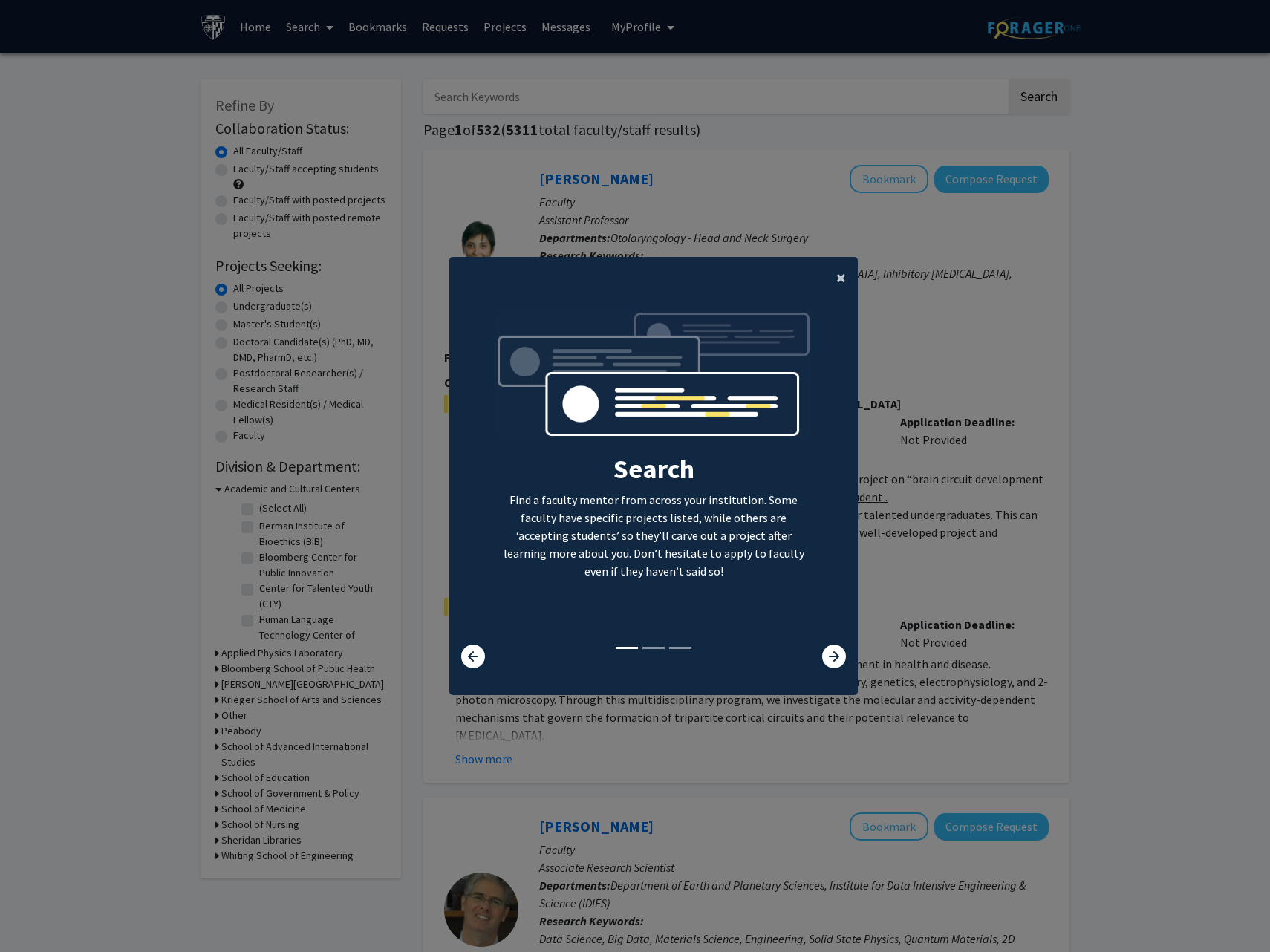
click at [838, 277] on span "×" at bounding box center [841, 277] width 10 height 23
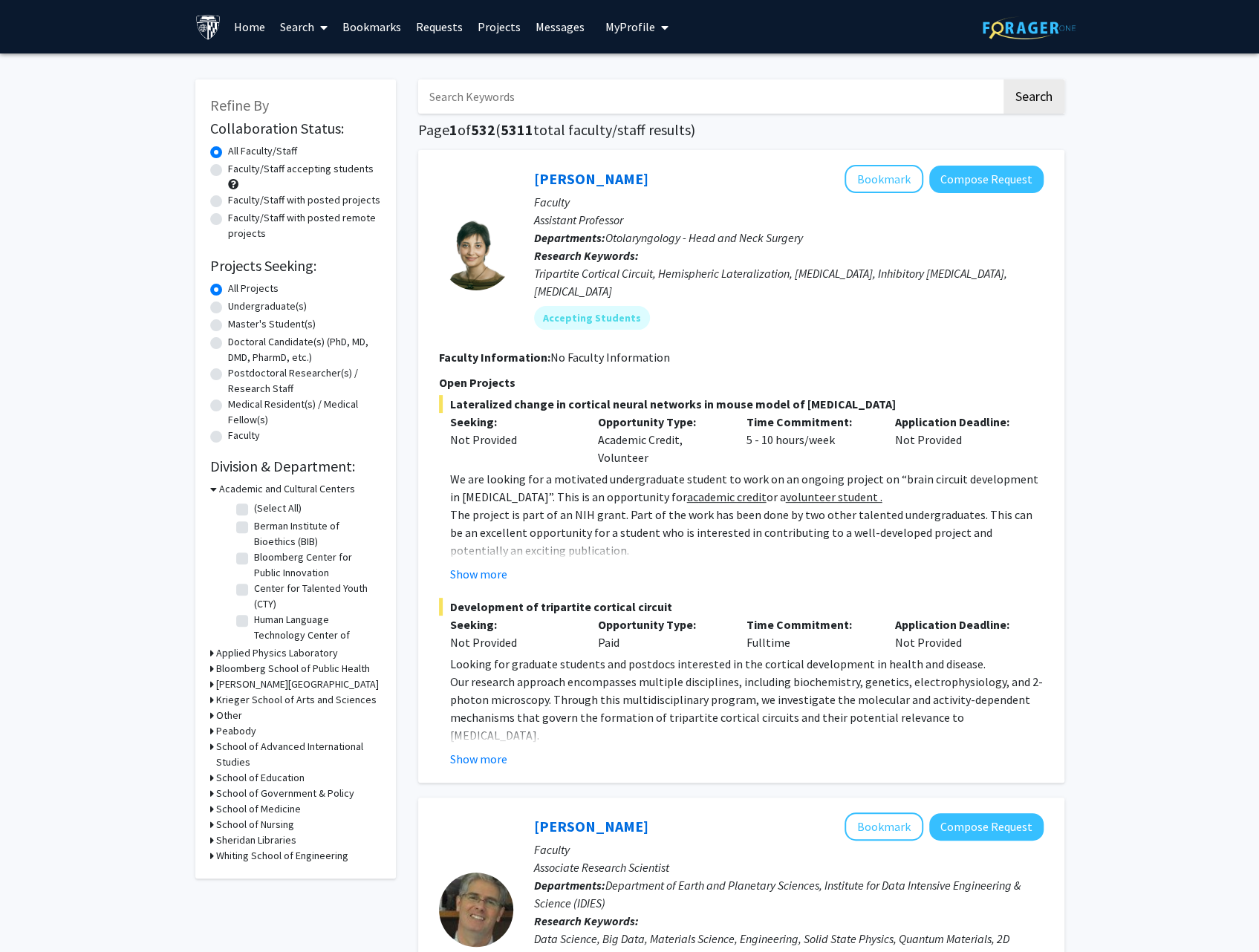
click at [316, 26] on span at bounding box center [321, 28] width 13 height 52
click at [303, 104] on span "Students" at bounding box center [318, 98] width 91 height 30
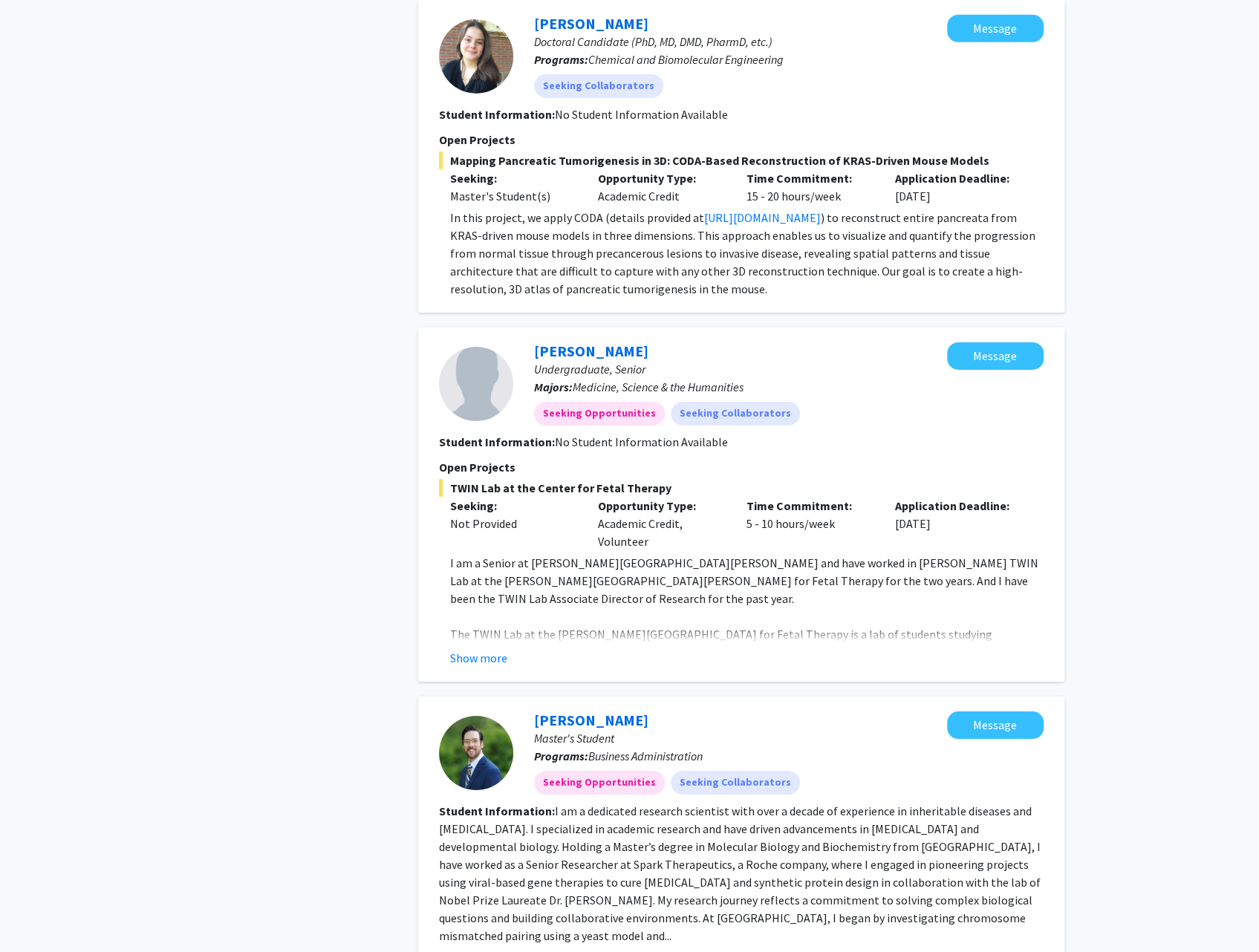
scroll to position [3284, 0]
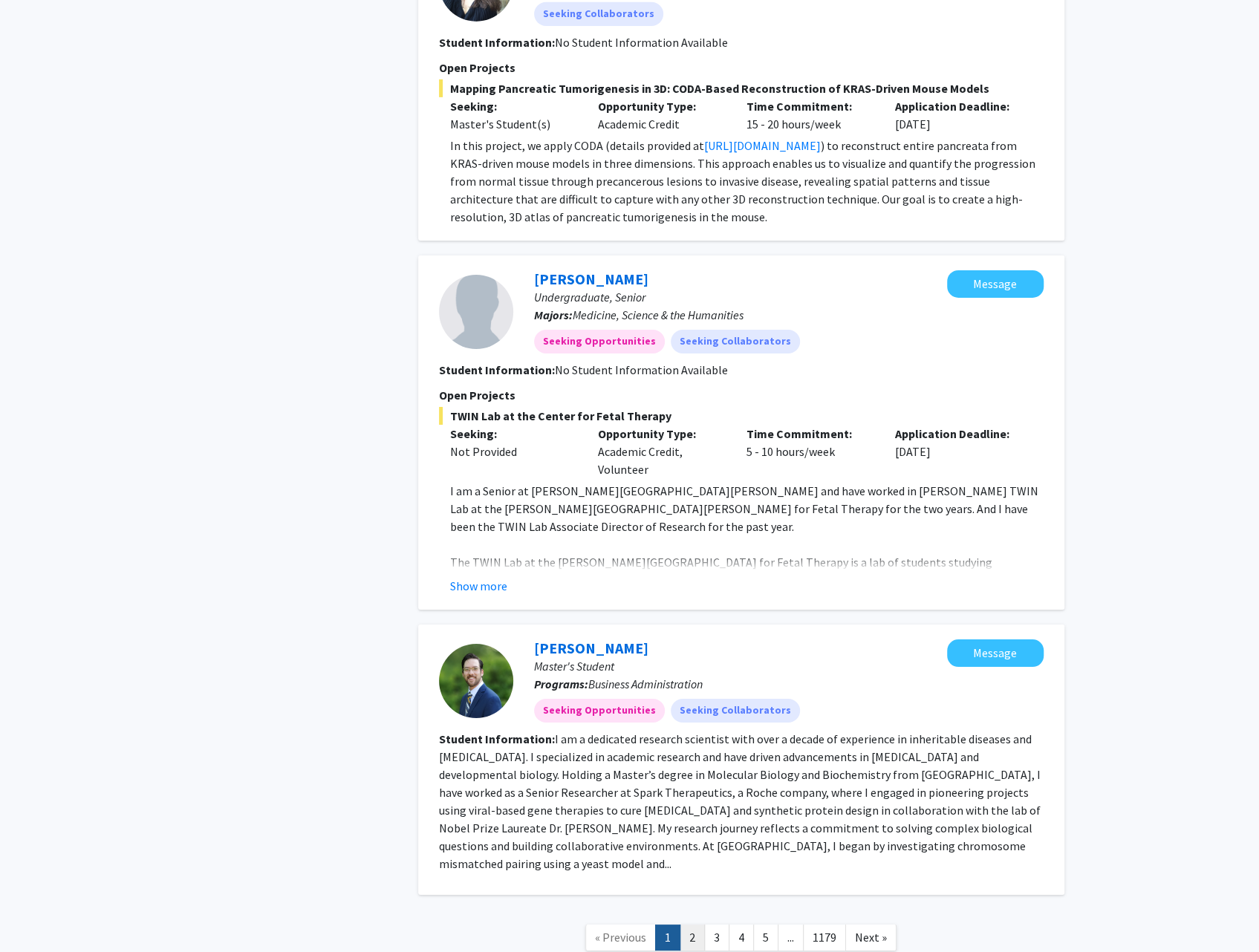
click at [684, 924] on link "2" at bounding box center [692, 937] width 25 height 26
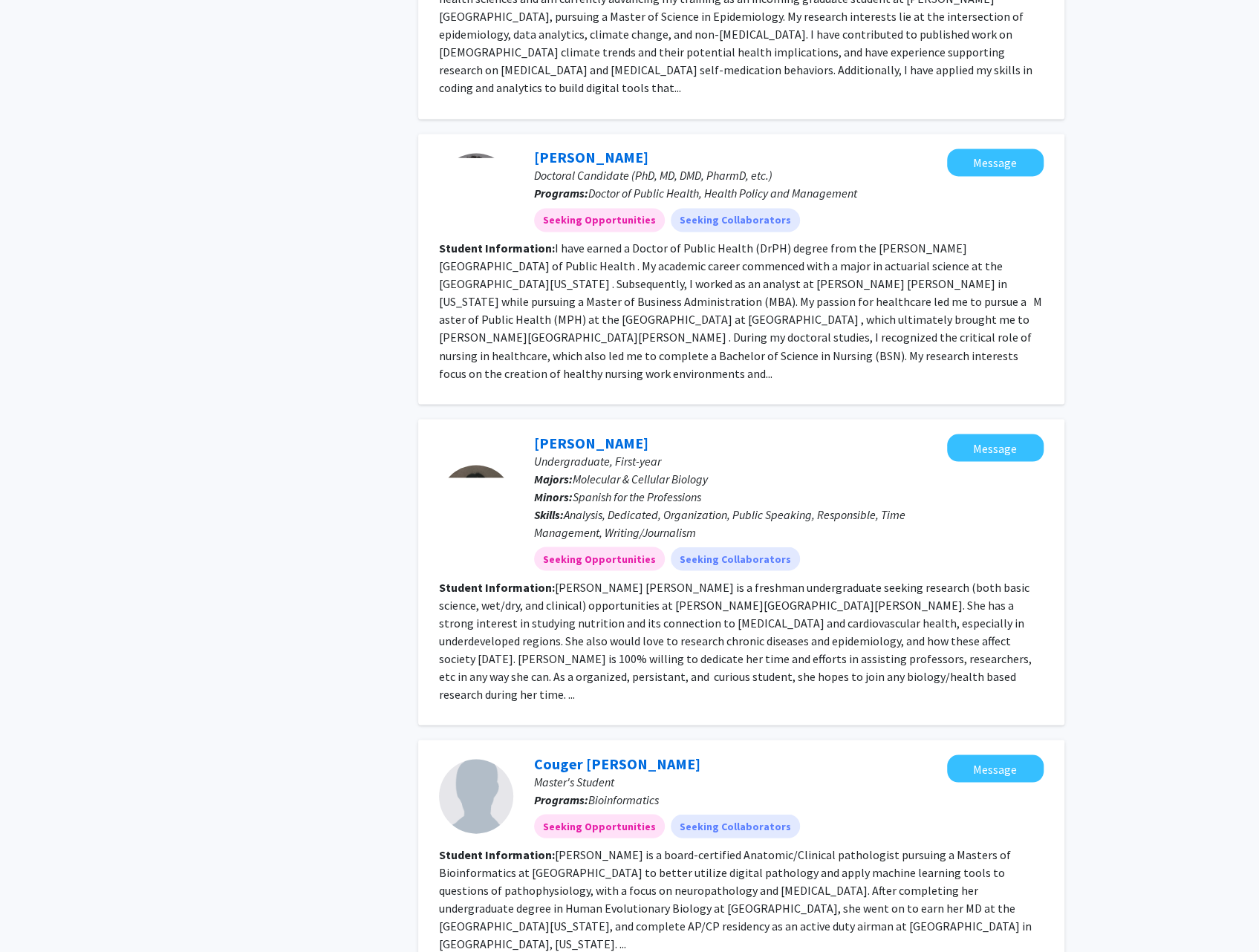
scroll to position [1789, 0]
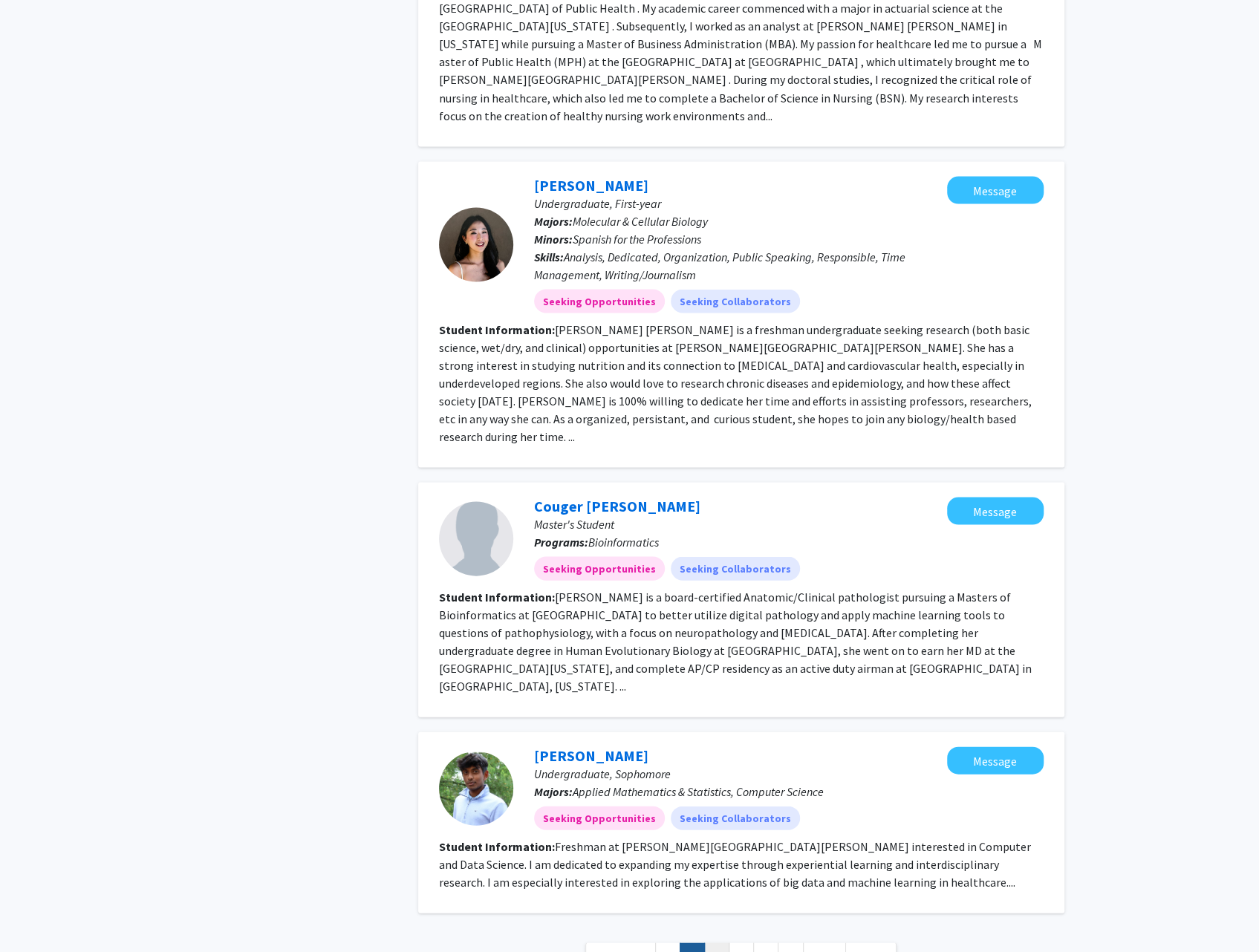
click at [724, 942] on link "3" at bounding box center [717, 955] width 25 height 26
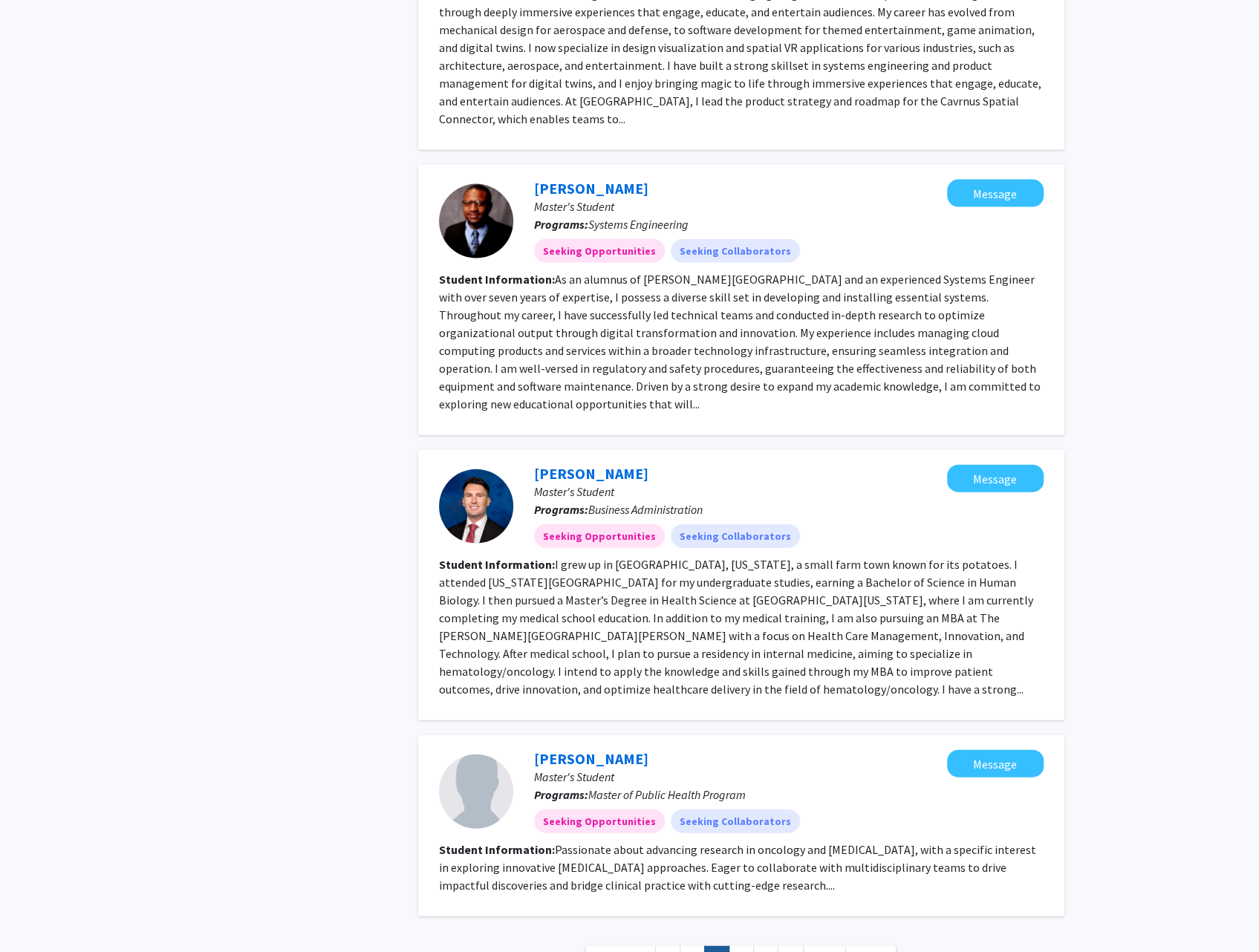
scroll to position [1966, 0]
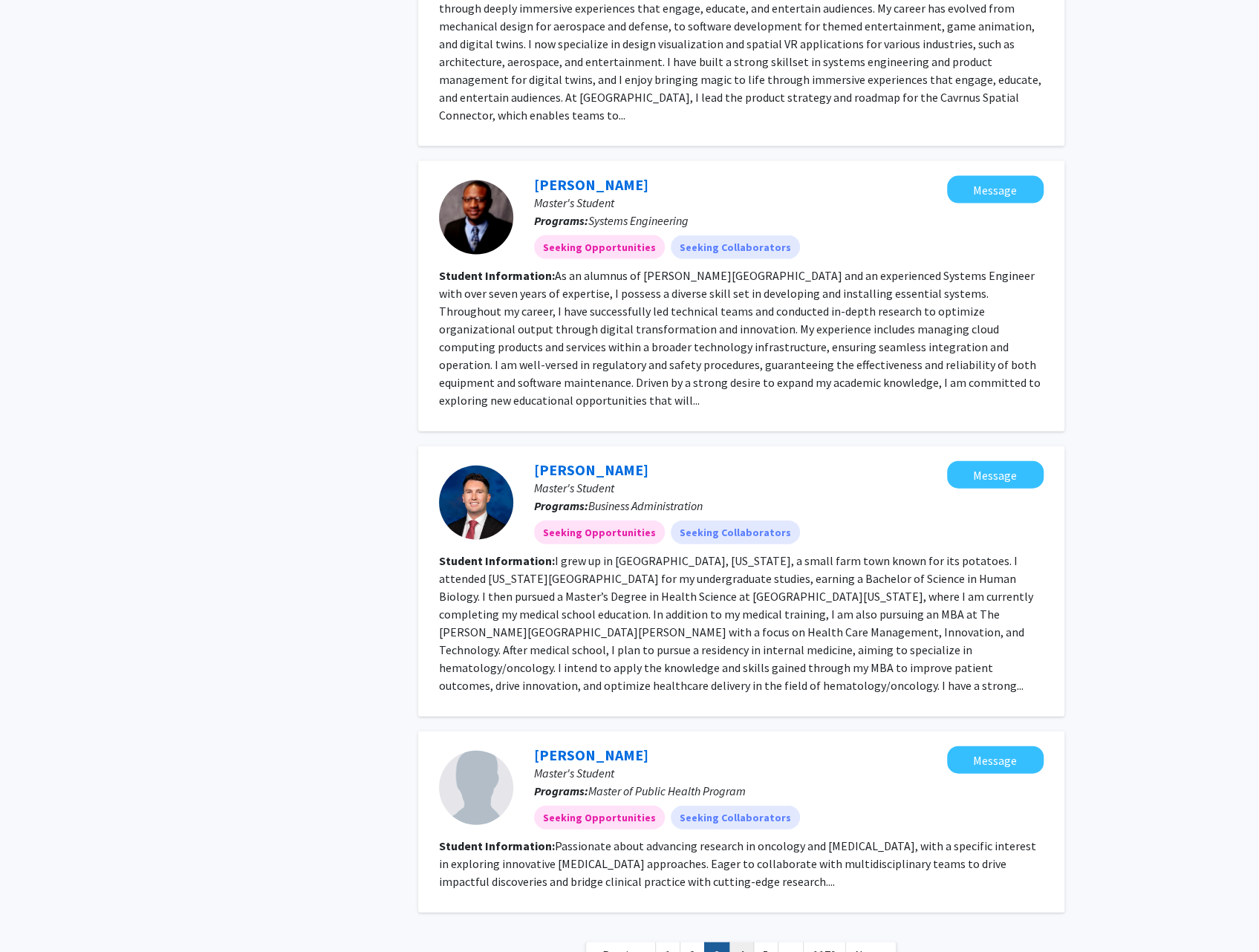
click at [748, 942] on link "4" at bounding box center [741, 955] width 25 height 26
